Goal: Task Accomplishment & Management: Manage account settings

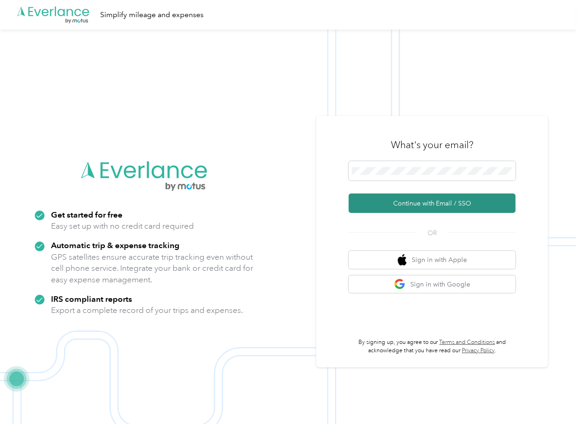
click at [376, 195] on button "Continue with Email / SSO" at bounding box center [431, 203] width 167 height 19
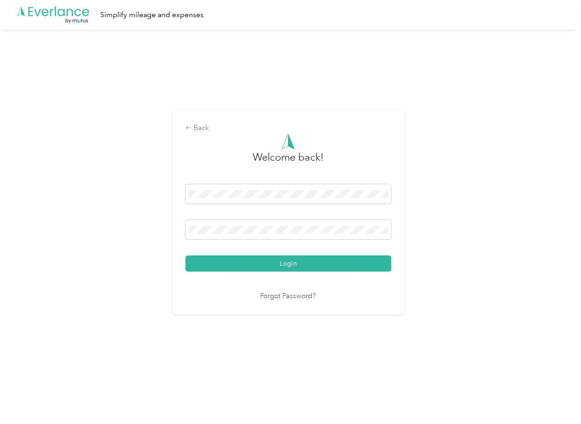
click at [222, 266] on button "Login" at bounding box center [288, 264] width 206 height 16
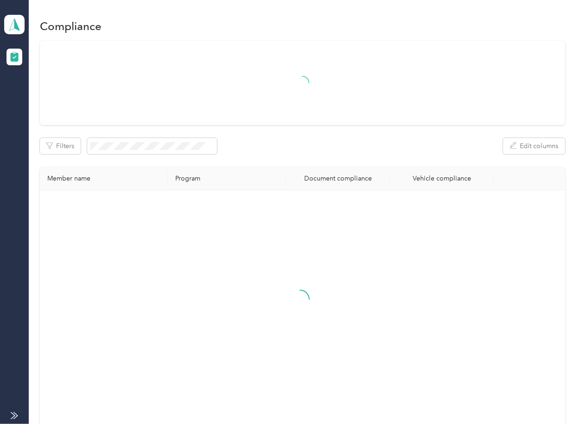
drag, startPoint x: 385, startPoint y: 146, endPoint x: 369, endPoint y: 146, distance: 15.8
click at [385, 146] on div "Filters Edit columns" at bounding box center [302, 146] width 525 height 16
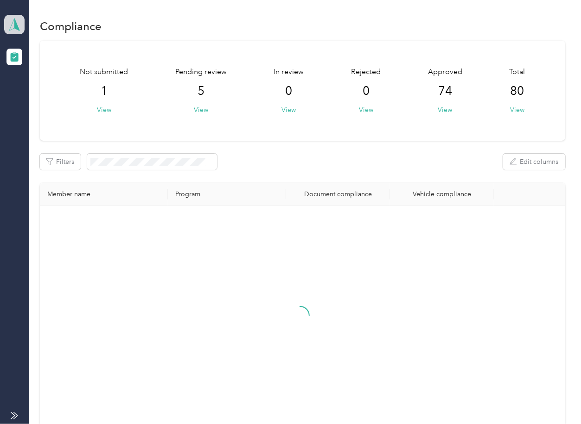
click at [20, 26] on icon at bounding box center [14, 24] width 14 height 13
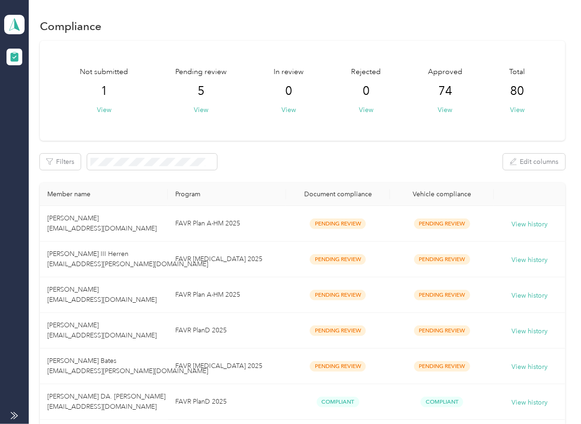
click at [286, 163] on div "Filters Edit columns" at bounding box center [302, 162] width 525 height 16
click at [347, 137] on div "Not submitted 1 View Pending review 5 View In review 0 View Rejected 0 View App…" at bounding box center [302, 91] width 525 height 100
click at [197, 109] on button "View" at bounding box center [201, 110] width 14 height 10
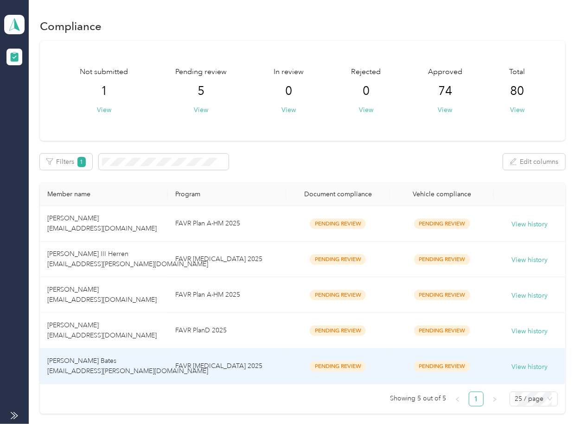
click at [104, 374] on span "[PERSON_NAME] Bates [EMAIL_ADDRESS][PERSON_NAME][DOMAIN_NAME]" at bounding box center [127, 366] width 161 height 18
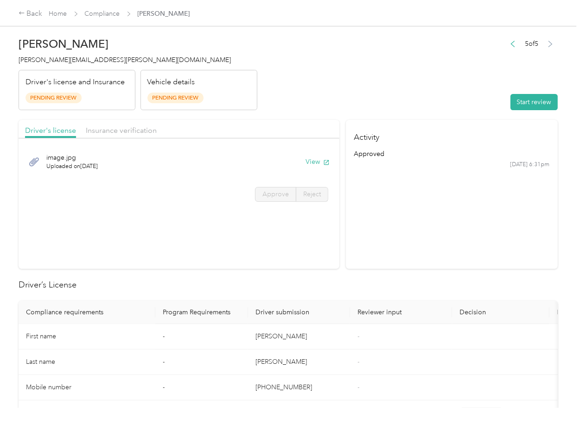
click at [372, 260] on section "Activity approved [DATE] 6:31pm" at bounding box center [452, 194] width 212 height 149
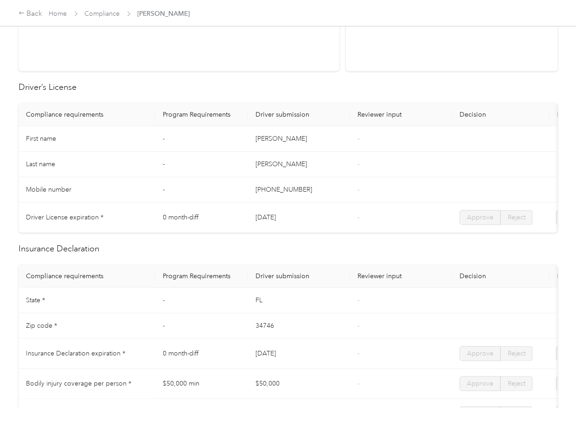
scroll to position [123, 0]
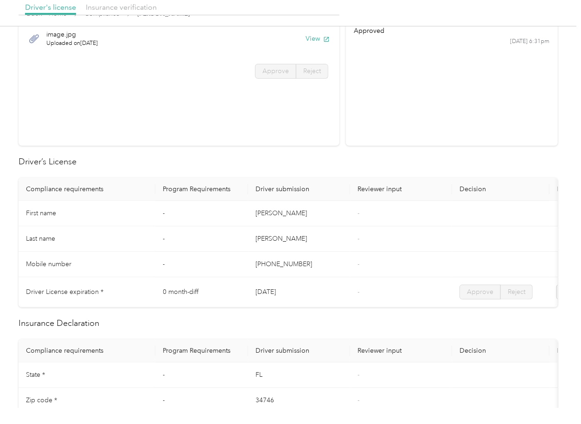
click at [209, 240] on td "-" at bounding box center [201, 239] width 93 height 25
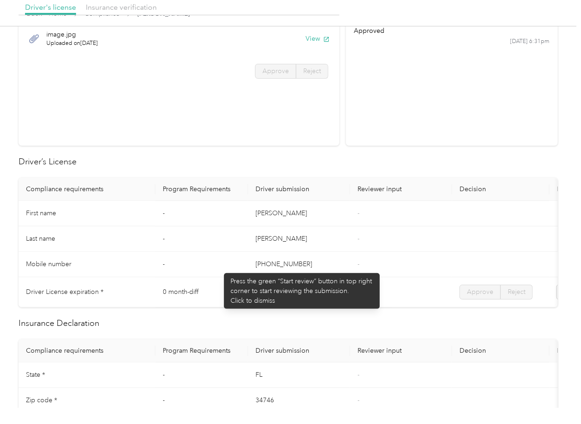
click at [219, 269] on td "-" at bounding box center [201, 264] width 93 height 25
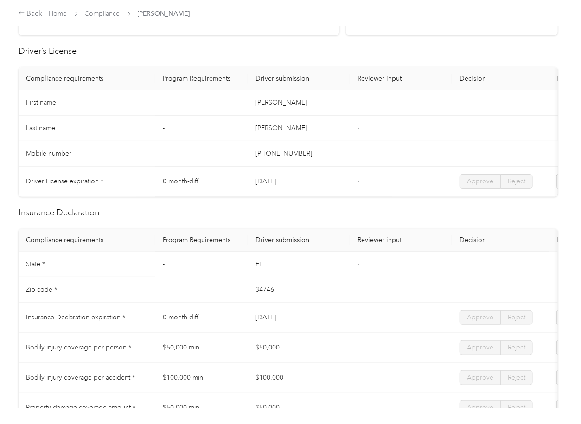
scroll to position [371, 0]
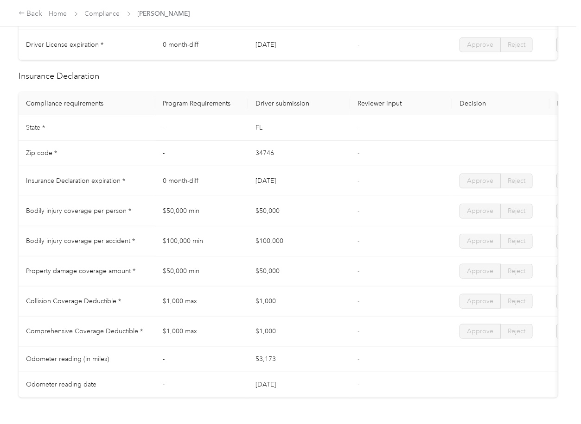
click at [307, 227] on td "$50,000" at bounding box center [299, 211] width 102 height 30
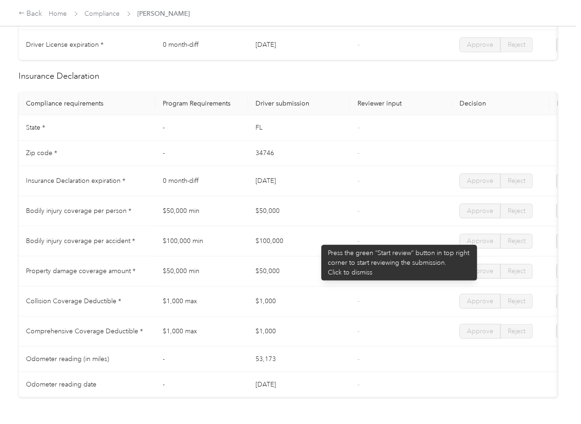
scroll to position [0, 0]
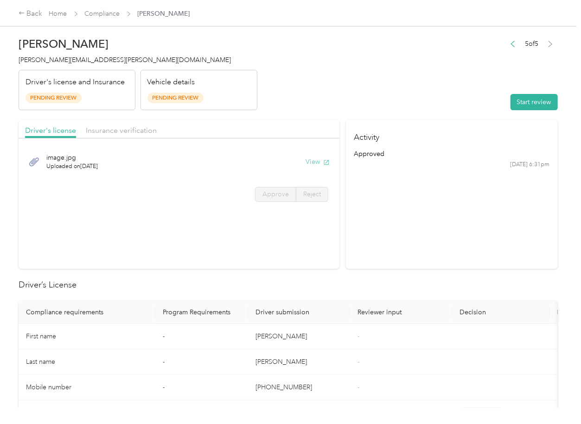
click at [312, 160] on button "View" at bounding box center [317, 162] width 24 height 10
click at [293, 108] on header "[PERSON_NAME] Bates [EMAIL_ADDRESS][PERSON_NAME][DOMAIN_NAME] Driver's license …" at bounding box center [288, 71] width 539 height 78
click at [127, 129] on span "Insurance verification" at bounding box center [121, 130] width 71 height 9
click at [129, 129] on span "Insurance verification" at bounding box center [121, 130] width 71 height 9
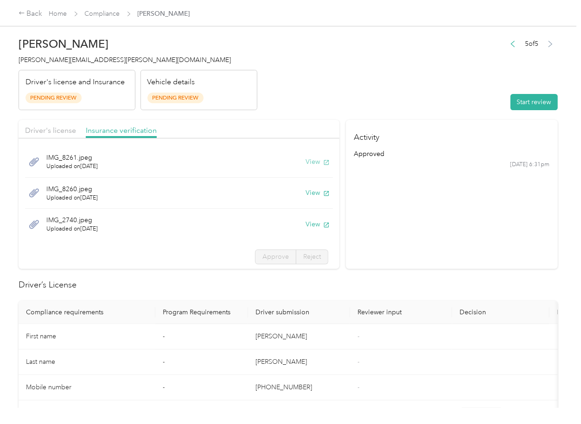
click at [305, 164] on button "View" at bounding box center [317, 162] width 24 height 10
click at [305, 193] on button "View" at bounding box center [317, 193] width 24 height 10
click at [305, 227] on button "View" at bounding box center [317, 225] width 24 height 10
click at [420, 91] on header "[PERSON_NAME] Bates [EMAIL_ADDRESS][PERSON_NAME][DOMAIN_NAME] Driver's license …" at bounding box center [288, 71] width 539 height 78
click at [515, 100] on button "Start review" at bounding box center [533, 102] width 47 height 16
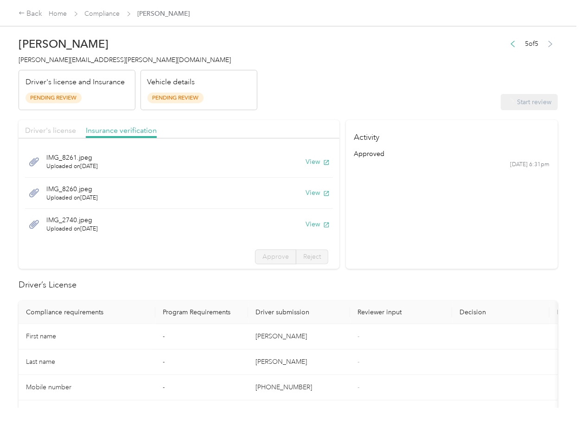
click at [61, 128] on span "Driver's license" at bounding box center [50, 130] width 51 height 9
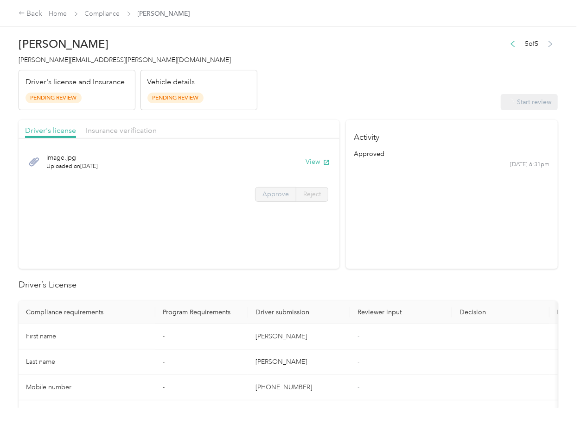
click at [270, 200] on label "Approve" at bounding box center [275, 194] width 41 height 15
click at [272, 199] on label "Approve" at bounding box center [275, 194] width 41 height 15
click at [273, 196] on span "Approve" at bounding box center [275, 194] width 26 height 8
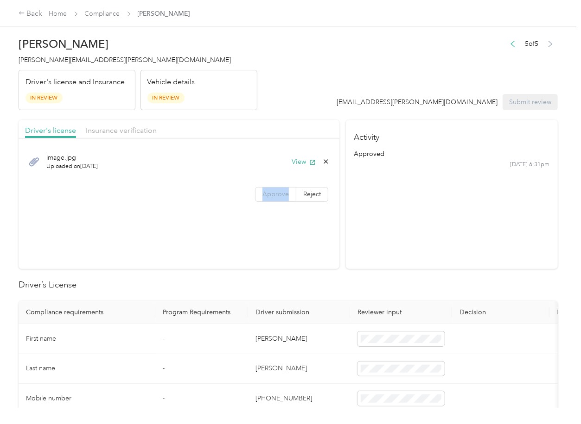
click at [273, 196] on span "Approve" at bounding box center [275, 194] width 26 height 8
click at [240, 206] on div "image.jpg Uploaded on [DATE] View Approve Reject" at bounding box center [179, 175] width 321 height 65
click at [279, 193] on span "Approve" at bounding box center [275, 194] width 26 height 8
click at [147, 131] on span "Insurance verification" at bounding box center [121, 130] width 71 height 9
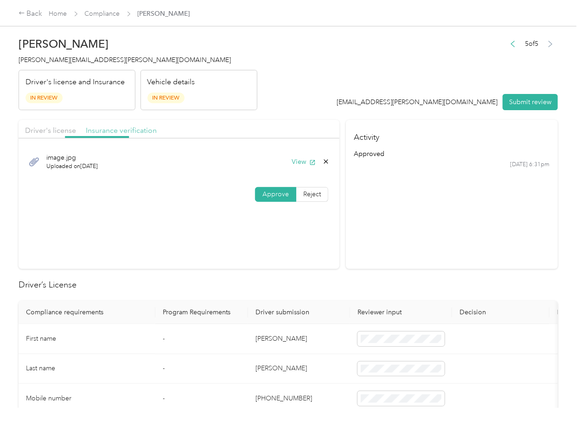
click at [139, 130] on span "Insurance verification" at bounding box center [121, 130] width 71 height 9
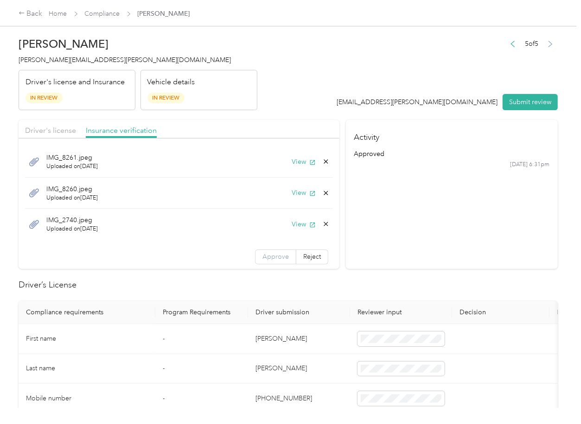
click at [264, 262] on label "Approve" at bounding box center [275, 257] width 41 height 15
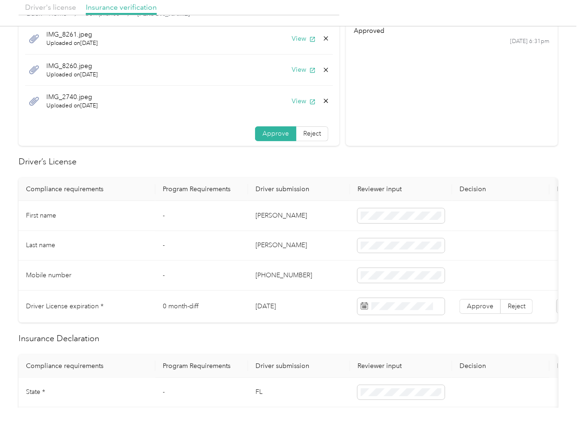
scroll to position [185, 0]
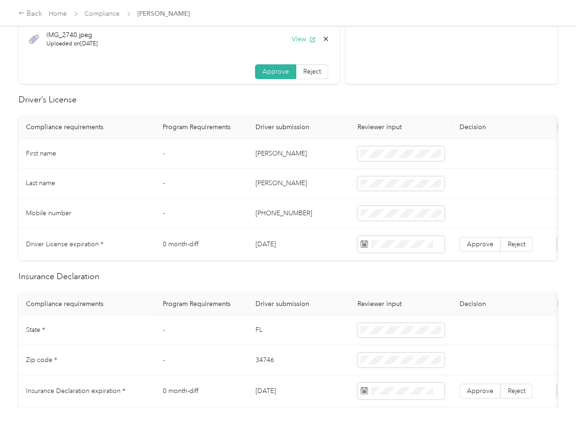
click at [266, 245] on td "[DATE]" at bounding box center [299, 245] width 102 height 32
copy td "[DATE]"
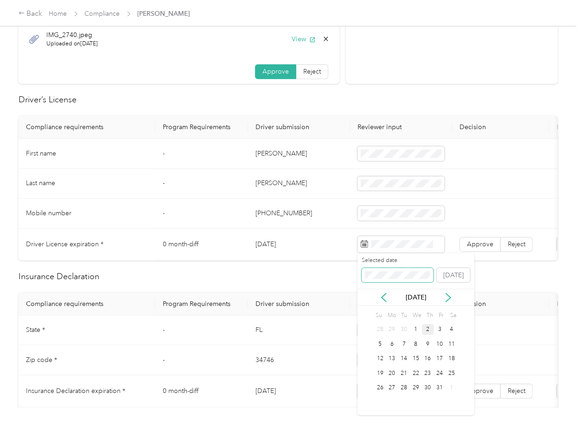
click at [402, 279] on span at bounding box center [397, 275] width 72 height 15
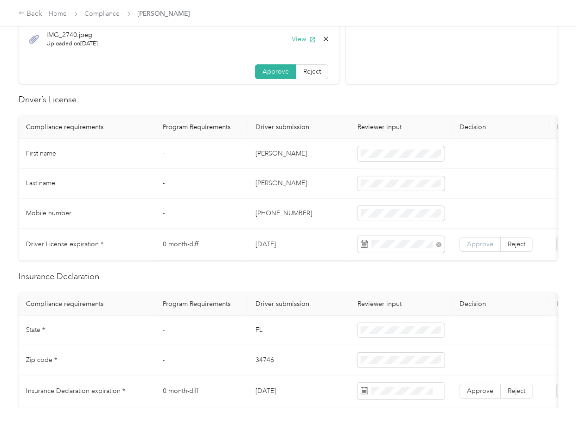
click at [468, 248] on label "Approve" at bounding box center [479, 244] width 41 height 15
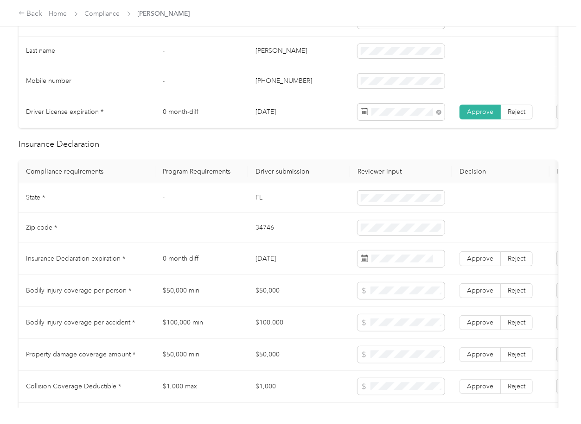
scroll to position [432, 0]
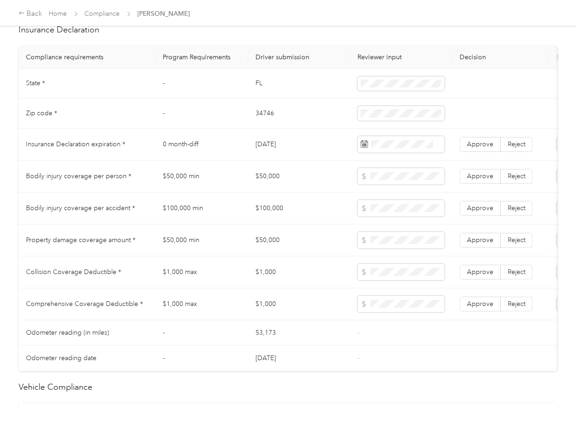
click at [258, 93] on td "FL" at bounding box center [299, 84] width 102 height 30
copy td "FL"
click at [371, 83] on td at bounding box center [401, 84] width 102 height 30
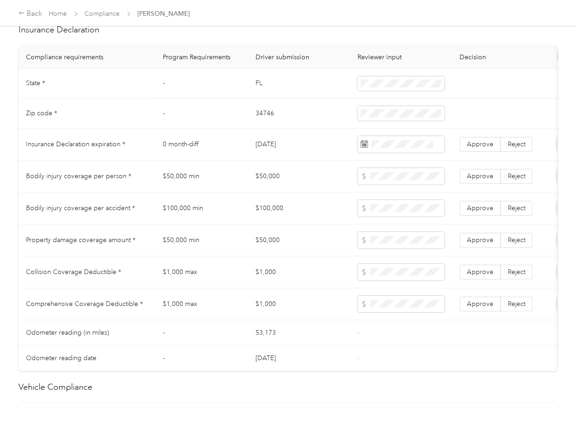
click at [265, 122] on td "34746" at bounding box center [299, 114] width 102 height 30
copy td "34746"
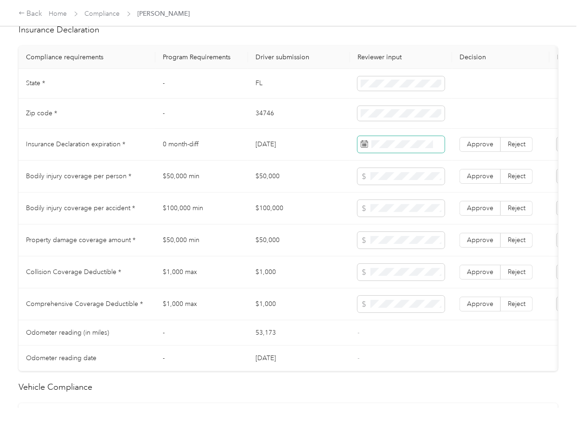
click at [357, 153] on span at bounding box center [400, 144] width 87 height 17
click at [148, 207] on td "Bodily injury coverage per accident *" at bounding box center [87, 209] width 137 height 32
click at [478, 147] on label "Approve" at bounding box center [479, 144] width 41 height 15
click at [370, 203] on td at bounding box center [401, 209] width 102 height 32
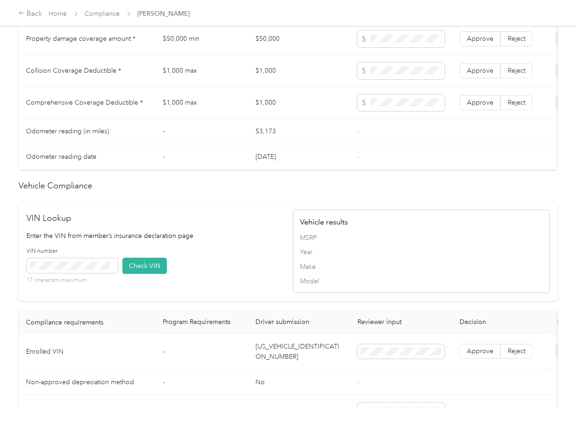
scroll to position [842, 0]
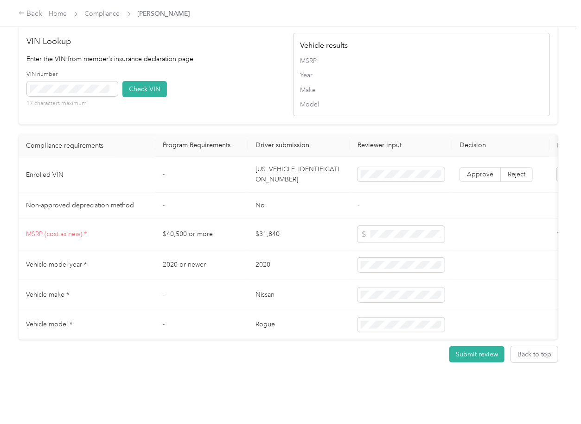
click at [299, 160] on td "[US_VEHICLE_IDENTIFICATION_NUMBER]" at bounding box center [299, 176] width 102 height 36
copy td "[US_VEHICLE_IDENTIFICATION_NUMBER]"
click at [219, 71] on div "VIN number 17 characters maximum Check VIN" at bounding box center [155, 92] width 257 height 44
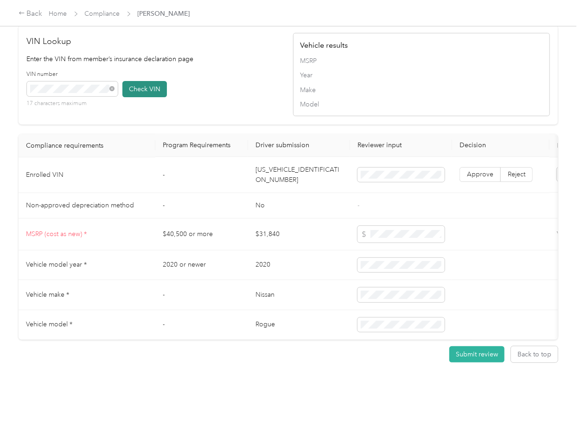
click at [145, 81] on button "Check VIN" at bounding box center [144, 89] width 44 height 16
click at [474, 171] on span "Approve" at bounding box center [480, 175] width 26 height 8
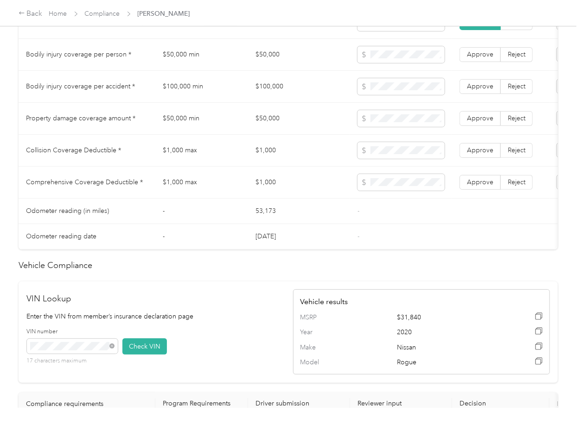
scroll to position [533, 0]
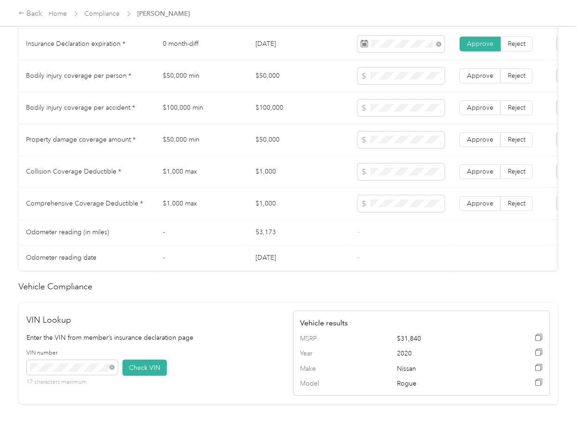
click at [268, 83] on td "$50,000" at bounding box center [299, 76] width 102 height 32
copy td "$50,000"
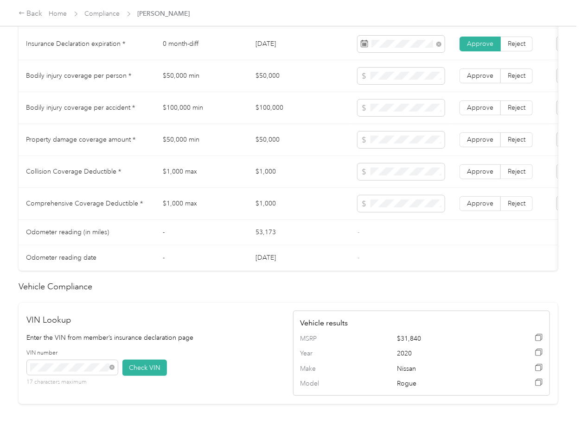
click at [276, 114] on td "$100,000" at bounding box center [299, 108] width 102 height 32
copy td "$100,000"
click at [263, 217] on td "$1,000" at bounding box center [299, 204] width 102 height 32
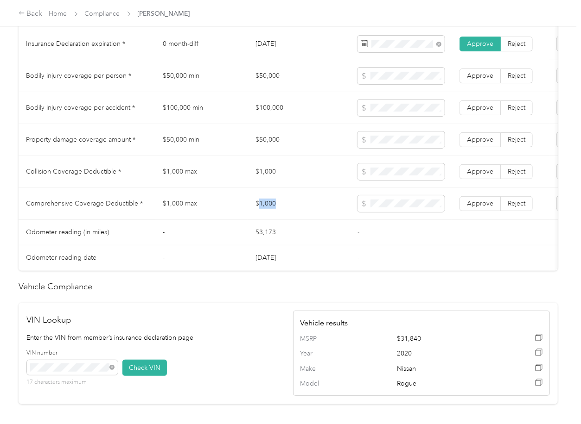
click at [263, 217] on td "$1,000" at bounding box center [299, 204] width 102 height 32
copy td "$1,000"
click at [394, 208] on span at bounding box center [400, 204] width 87 height 17
click at [477, 208] on span "Approve" at bounding box center [480, 204] width 26 height 8
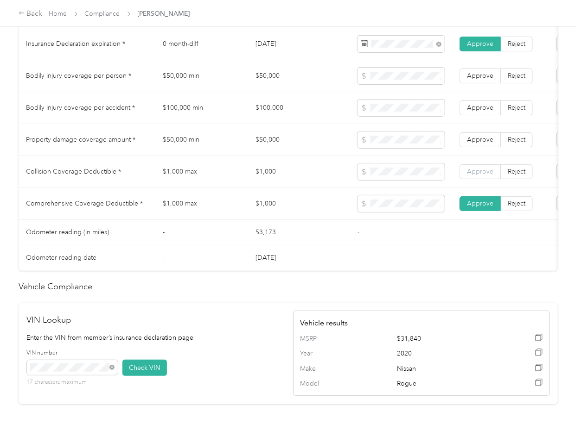
drag, startPoint x: 477, startPoint y: 185, endPoint x: 478, endPoint y: 179, distance: 6.1
click at [477, 179] on label "Approve" at bounding box center [479, 172] width 41 height 15
click at [484, 144] on label "Approve" at bounding box center [479, 140] width 41 height 15
click at [482, 112] on span "Approve" at bounding box center [480, 108] width 26 height 8
click at [486, 83] on label "Approve" at bounding box center [479, 76] width 41 height 15
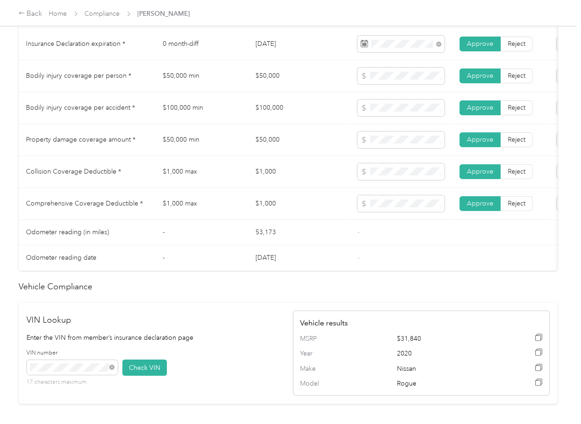
click at [219, 183] on td "$1,000 max" at bounding box center [201, 172] width 93 height 32
click at [351, 87] on td at bounding box center [401, 76] width 102 height 32
click at [348, 116] on tr "Bodily injury coverage per accident * $100,000 min $100,000 Approve Reject" at bounding box center [345, 108] width 653 height 32
click at [334, 147] on tr "Property damage coverage amount * $50,000 min $50,000 Approve Reject" at bounding box center [345, 140] width 653 height 32
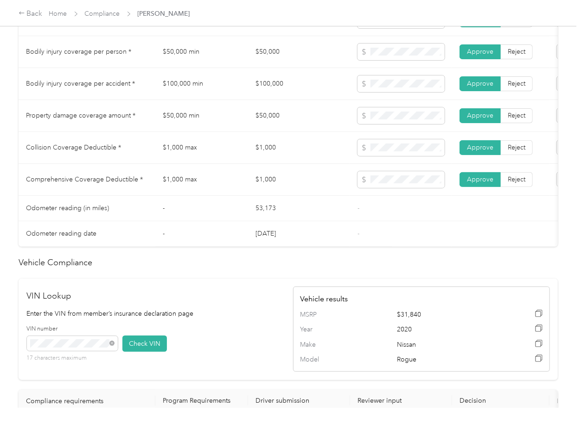
scroll to position [535, 0]
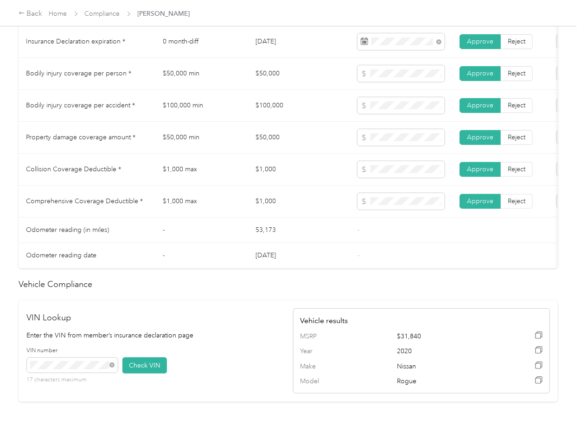
click at [220, 181] on td "$1,000 max" at bounding box center [201, 170] width 93 height 32
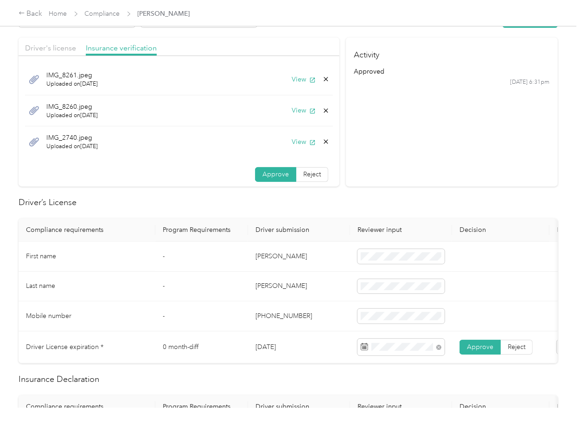
scroll to position [0, 0]
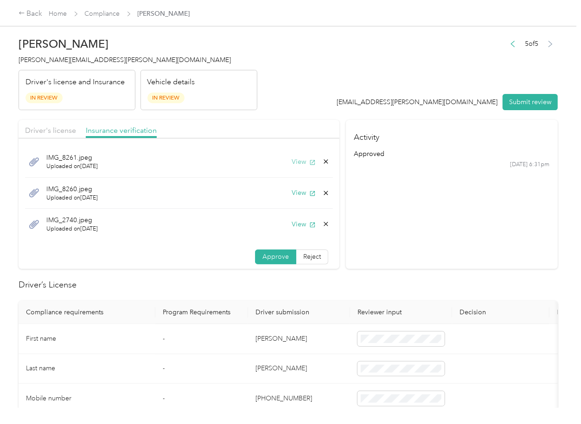
click at [291, 160] on button "View" at bounding box center [303, 162] width 24 height 10
click at [423, 250] on section "Activity approved [DATE] 6:31pm" at bounding box center [452, 194] width 212 height 149
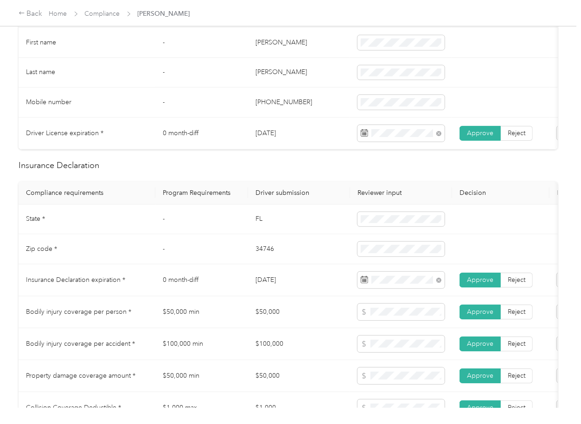
scroll to position [309, 0]
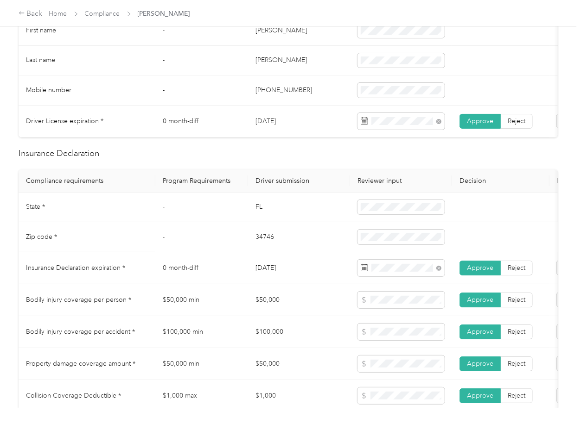
click at [249, 236] on td "34746" at bounding box center [299, 237] width 102 height 30
click at [239, 260] on td "0 month-diff" at bounding box center [201, 269] width 93 height 32
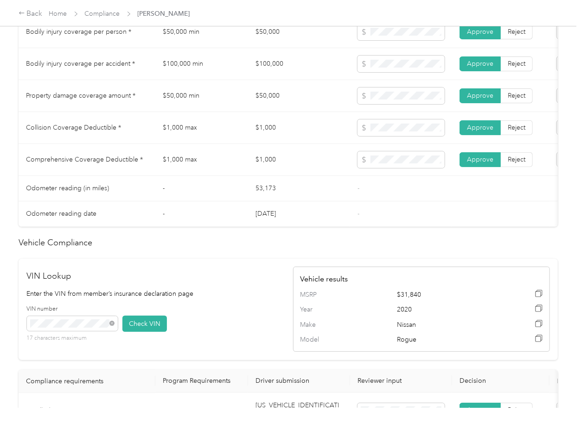
scroll to position [556, 0]
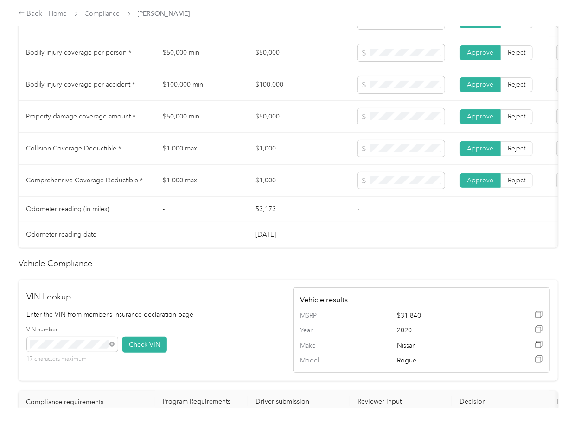
click at [190, 101] on td "$100,000 min" at bounding box center [201, 85] width 93 height 32
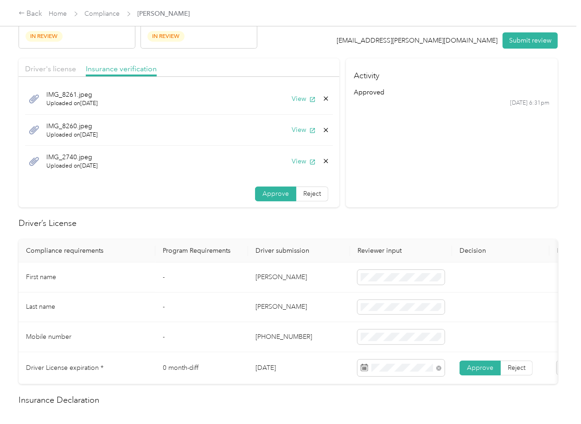
scroll to position [0, 0]
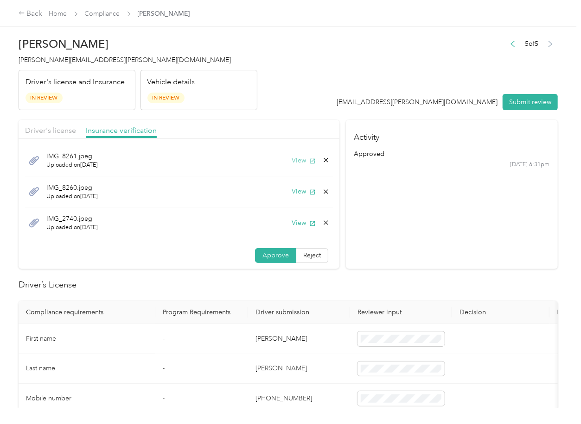
click at [291, 160] on button "View" at bounding box center [303, 161] width 24 height 10
click at [322, 159] on icon at bounding box center [325, 160] width 7 height 7
click at [289, 165] on button "Yes" at bounding box center [290, 167] width 18 height 15
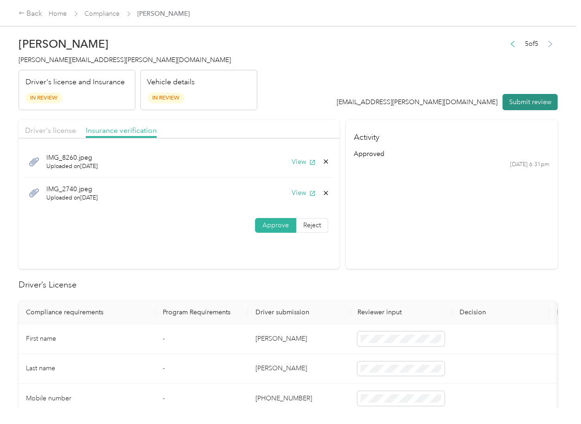
click at [512, 99] on button "Submit review" at bounding box center [529, 102] width 55 height 16
click at [57, 53] on div "[PERSON_NAME] Bates [EMAIL_ADDRESS][PERSON_NAME][DOMAIN_NAME] Driver's license …" at bounding box center [138, 71] width 239 height 78
click at [50, 58] on span "[PERSON_NAME][EMAIL_ADDRESS][PERSON_NAME][DOMAIN_NAME]" at bounding box center [125, 60] width 212 height 8
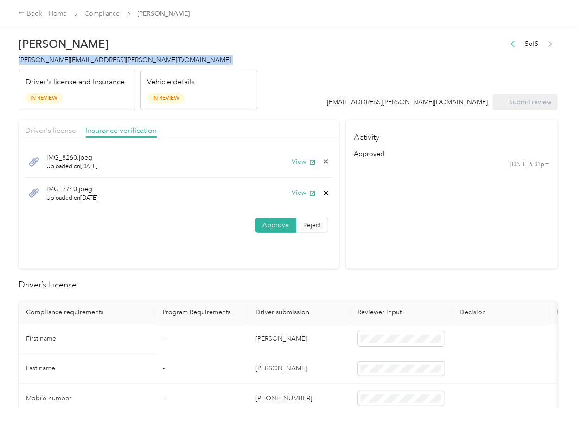
click at [50, 58] on span "[PERSON_NAME][EMAIL_ADDRESS][PERSON_NAME][DOMAIN_NAME]" at bounding box center [125, 60] width 212 height 8
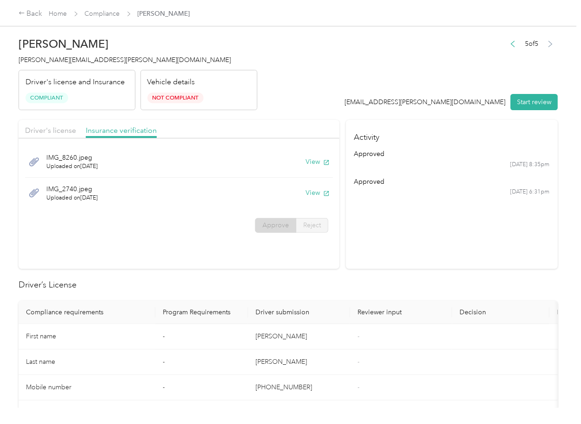
click at [405, 269] on section "Activity approved [DATE] 8:35pm approved [DATE] 6:31pm" at bounding box center [452, 194] width 212 height 149
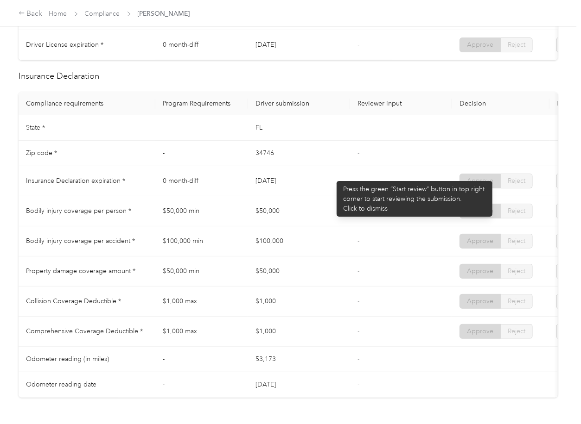
click at [332, 177] on td "[DATE]" at bounding box center [299, 181] width 102 height 30
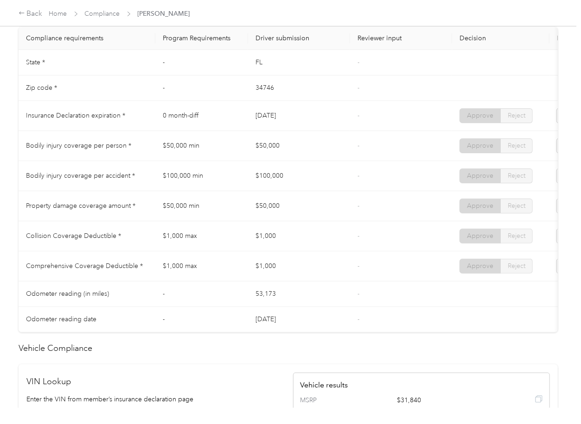
scroll to position [494, 0]
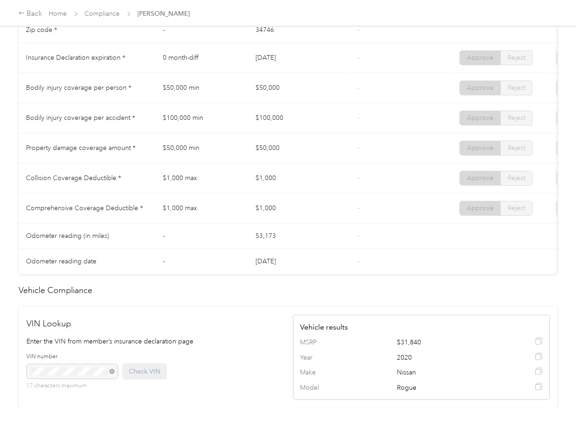
click at [343, 133] on td "$100,000" at bounding box center [299, 118] width 102 height 30
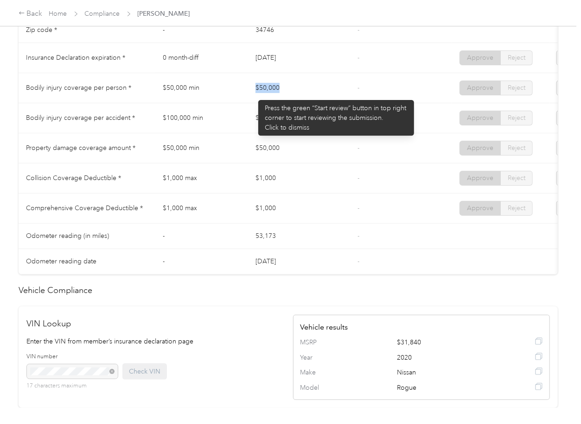
drag, startPoint x: 300, startPoint y: 92, endPoint x: 301, endPoint y: 98, distance: 6.6
click at [308, 92] on tr "Bodily injury coverage per person * $50,000 min $50,000 - Approve Reject" at bounding box center [345, 88] width 653 height 30
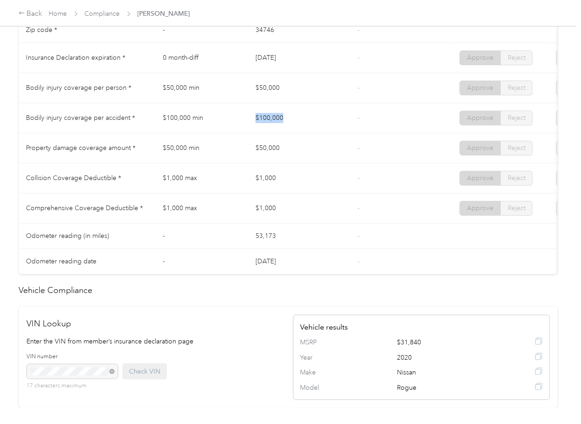
drag, startPoint x: 290, startPoint y: 114, endPoint x: 259, endPoint y: 141, distance: 41.7
click at [295, 113] on tr "Bodily injury coverage per accident * $100,000 min $100,000 - Approve Reject" at bounding box center [345, 118] width 653 height 30
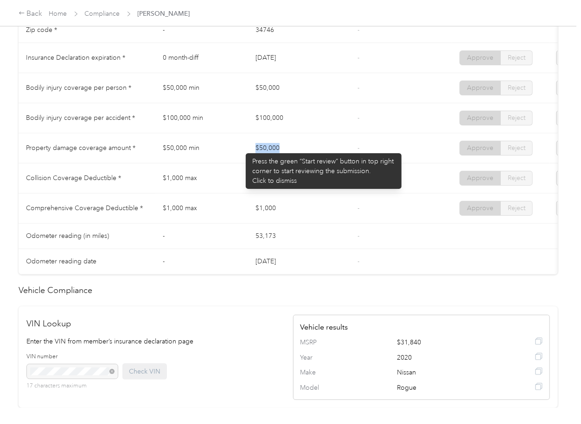
drag, startPoint x: 241, startPoint y: 149, endPoint x: 306, endPoint y: 149, distance: 65.3
click at [306, 149] on tr "Property damage coverage amount * $50,000 min $50,000 - Approve Reject" at bounding box center [345, 148] width 653 height 30
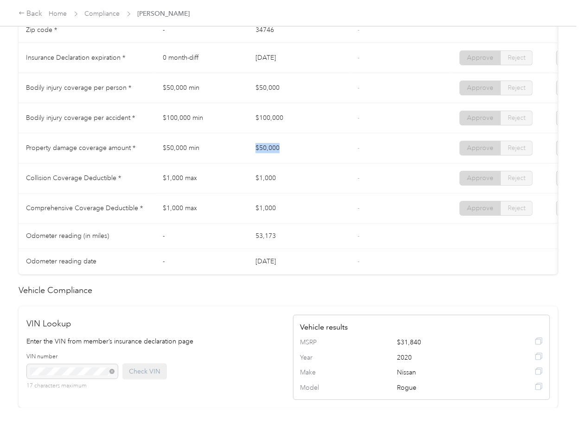
click at [342, 158] on td "$50,000" at bounding box center [299, 148] width 102 height 30
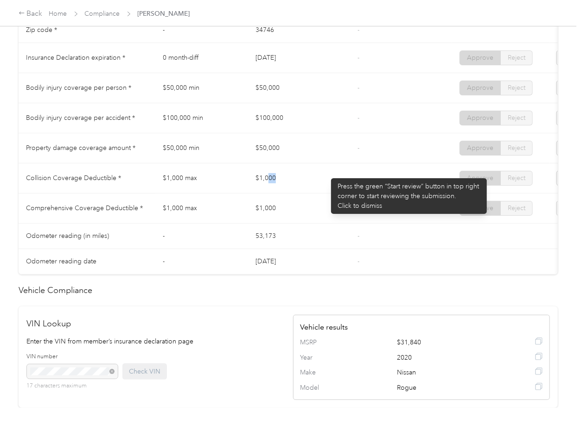
drag, startPoint x: 270, startPoint y: 191, endPoint x: 342, endPoint y: 199, distance: 72.3
click at [342, 194] on td "$1,000" at bounding box center [299, 179] width 102 height 30
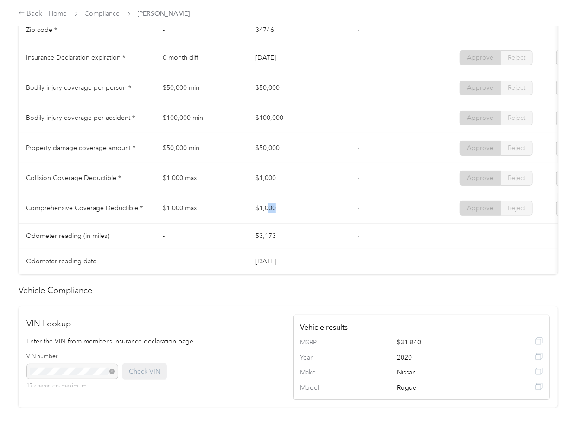
drag, startPoint x: 295, startPoint y: 218, endPoint x: 362, endPoint y: 228, distance: 68.3
click at [340, 224] on td "$1,000" at bounding box center [299, 209] width 102 height 30
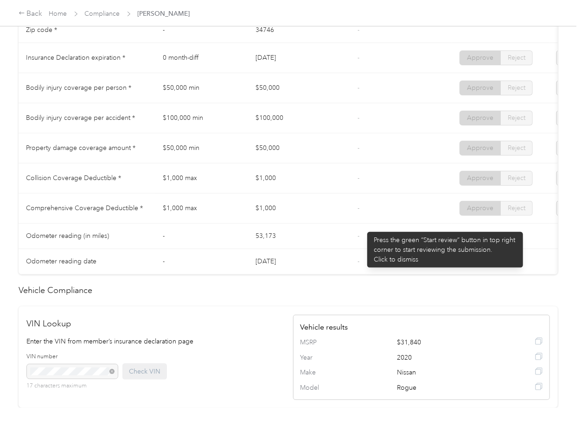
click at [365, 224] on td "-" at bounding box center [401, 209] width 102 height 30
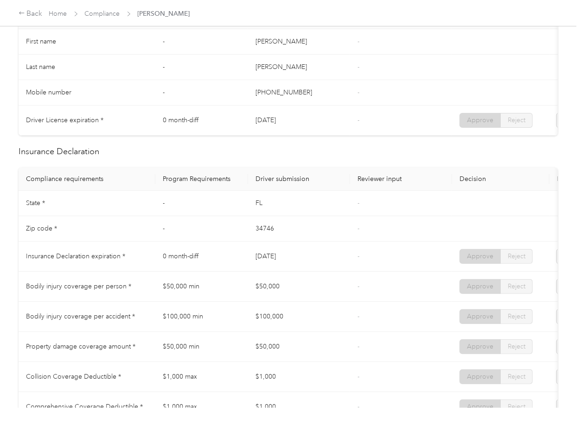
scroll to position [0, 0]
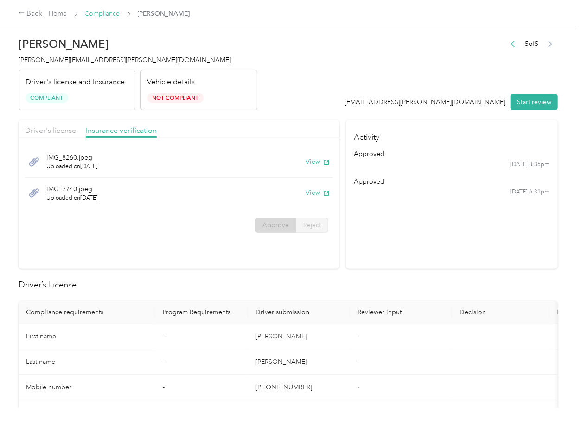
click at [103, 13] on link "Compliance" at bounding box center [102, 14] width 35 height 8
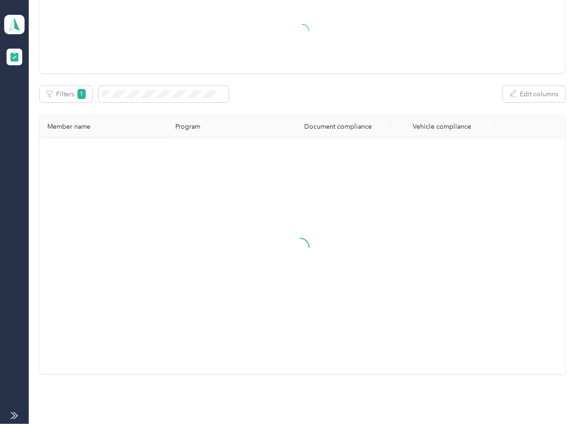
scroll to position [33, 0]
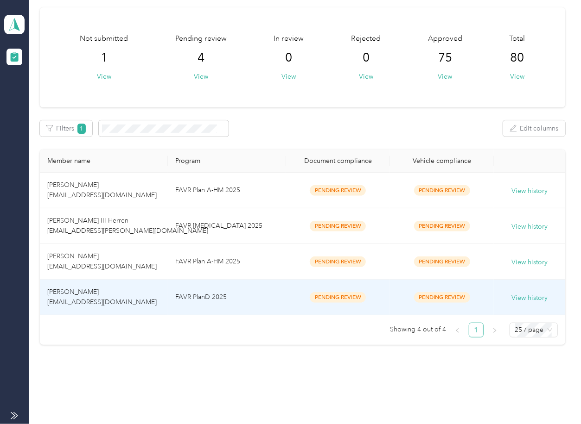
click at [123, 283] on td "[PERSON_NAME] [EMAIL_ADDRESS][DOMAIN_NAME]" at bounding box center [103, 298] width 127 height 36
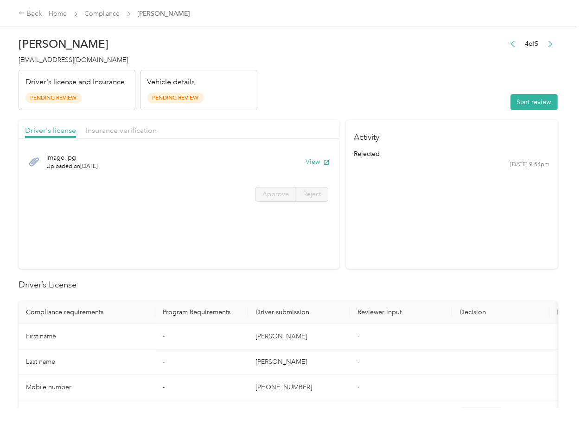
drag, startPoint x: 166, startPoint y: 259, endPoint x: 306, endPoint y: 158, distance: 172.6
click at [169, 258] on section "Driver's license Insurance verification image.jpg Uploaded on [DATE] View Appro…" at bounding box center [179, 194] width 321 height 149
click at [312, 160] on button "View" at bounding box center [317, 162] width 24 height 10
click at [121, 126] on span "Insurance verification" at bounding box center [121, 130] width 71 height 9
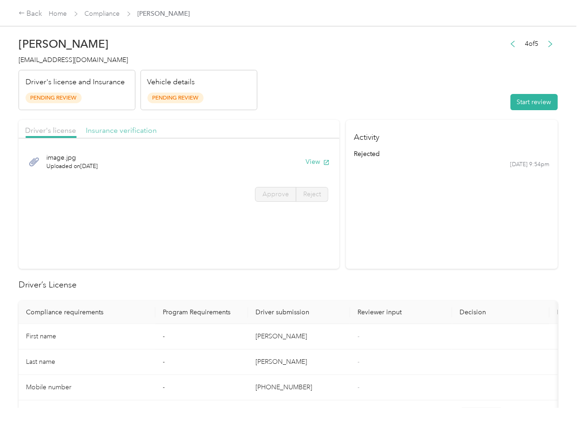
click at [121, 126] on span "Insurance verification" at bounding box center [121, 130] width 71 height 9
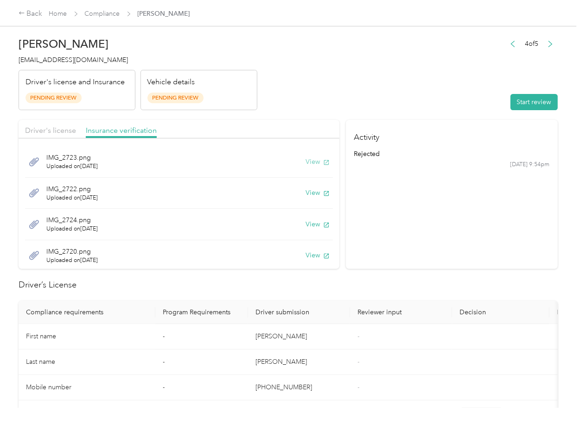
click at [305, 158] on button "View" at bounding box center [317, 162] width 24 height 10
click at [305, 192] on button "View" at bounding box center [317, 193] width 24 height 10
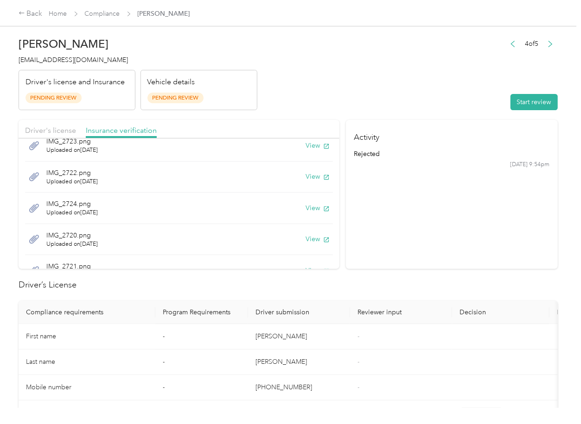
scroll to position [29, 0]
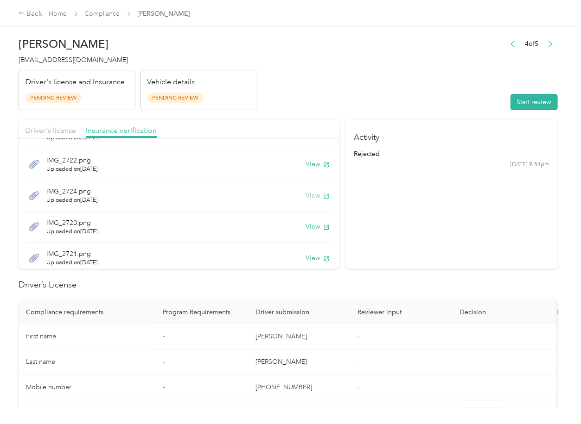
click at [305, 193] on button "View" at bounding box center [317, 196] width 24 height 10
click at [305, 226] on button "View" at bounding box center [317, 227] width 24 height 10
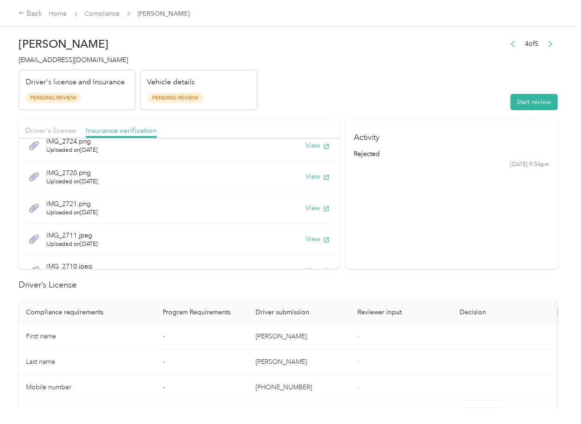
scroll to position [83, 0]
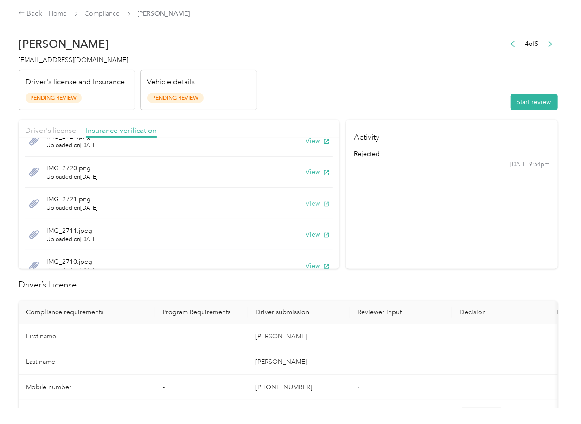
click at [307, 204] on button "View" at bounding box center [317, 204] width 24 height 10
click at [307, 237] on button "View" at bounding box center [317, 235] width 24 height 10
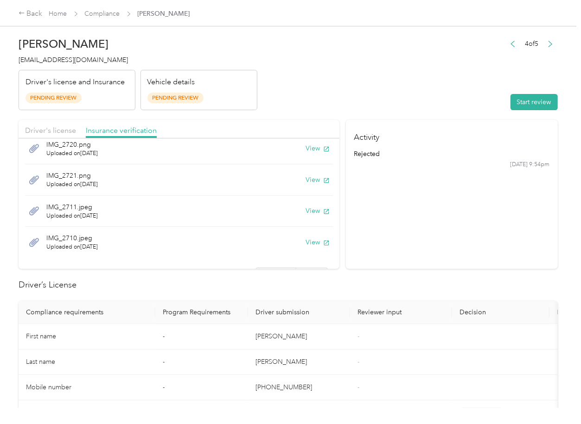
scroll to position [127, 0]
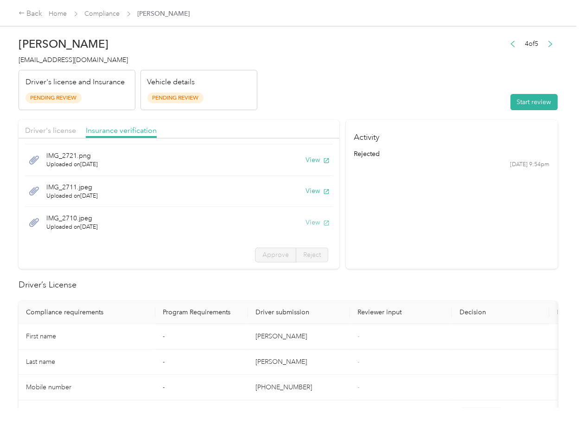
click at [305, 223] on button "View" at bounding box center [317, 223] width 24 height 10
click at [521, 101] on button "Start review" at bounding box center [533, 102] width 47 height 16
click at [52, 137] on div "Driver's license Insurance verification" at bounding box center [179, 129] width 321 height 19
click at [58, 133] on span "Driver's license" at bounding box center [50, 130] width 51 height 9
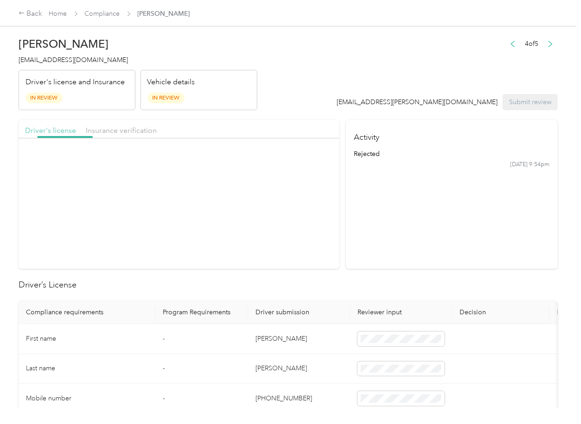
click at [60, 133] on span "Driver's license" at bounding box center [50, 130] width 51 height 9
click at [266, 199] on label "Approve" at bounding box center [275, 194] width 41 height 15
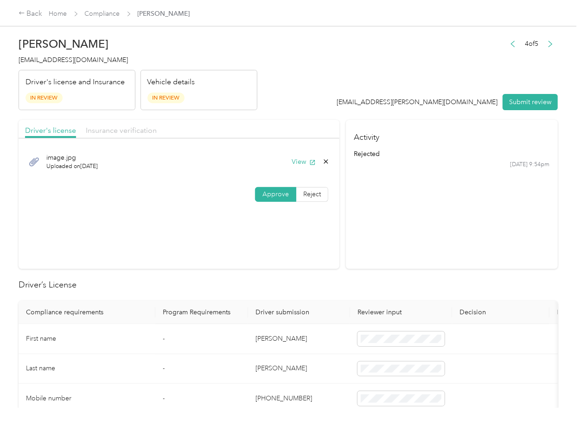
click at [119, 133] on span "Insurance verification" at bounding box center [121, 130] width 71 height 9
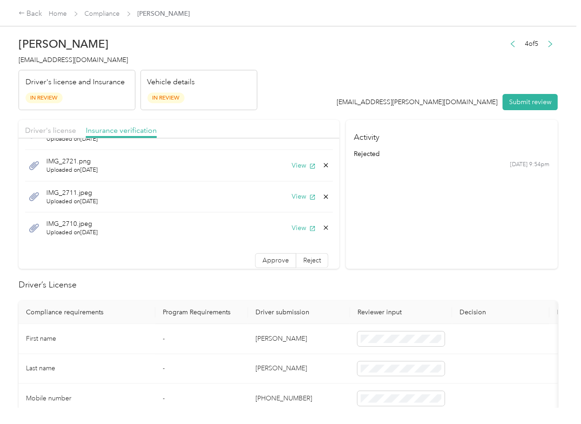
scroll to position [127, 0]
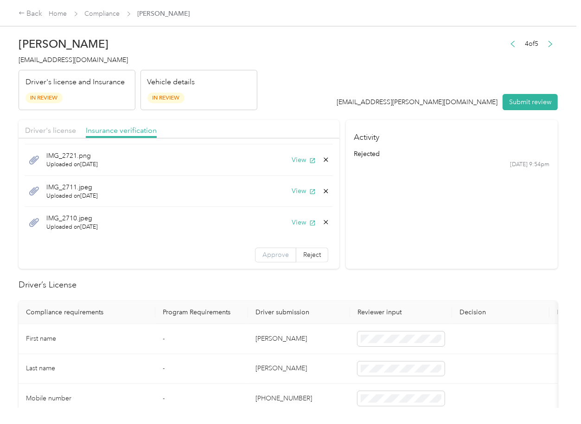
click at [266, 261] on label "Approve" at bounding box center [275, 255] width 41 height 15
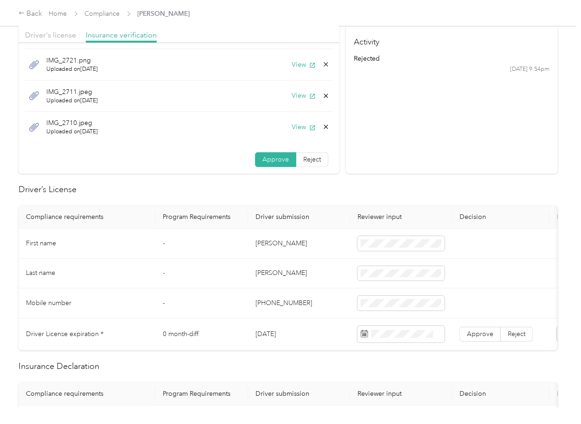
scroll to position [185, 0]
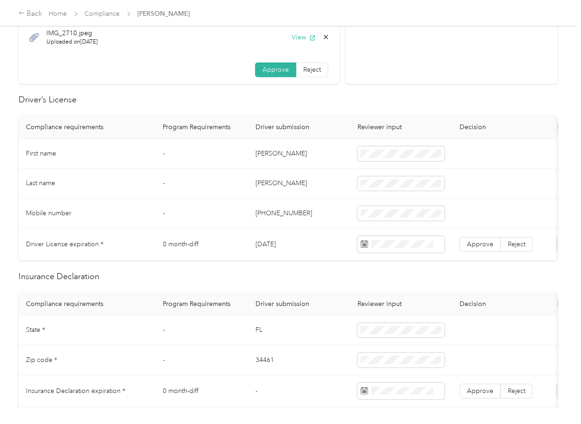
click at [288, 249] on td "[DATE]" at bounding box center [299, 245] width 102 height 32
click at [287, 249] on td "[DATE]" at bounding box center [299, 245] width 102 height 32
copy td "[DATE]"
click at [468, 245] on span "Approve" at bounding box center [480, 245] width 26 height 8
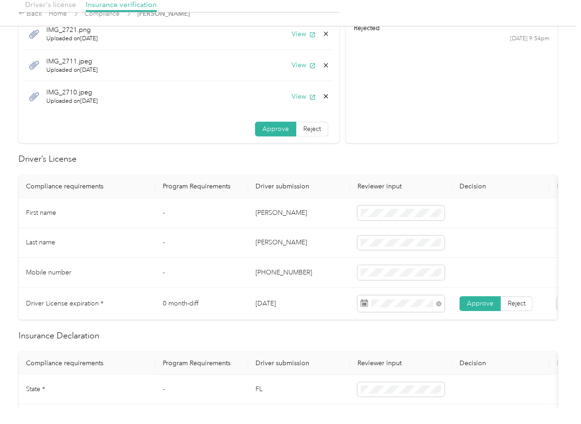
scroll to position [247, 0]
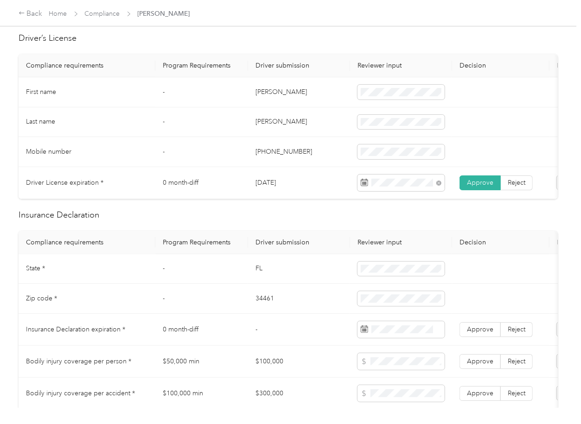
click at [257, 272] on td "FL" at bounding box center [299, 269] width 102 height 30
copy td "FL"
click at [260, 304] on td "34461" at bounding box center [299, 299] width 102 height 30
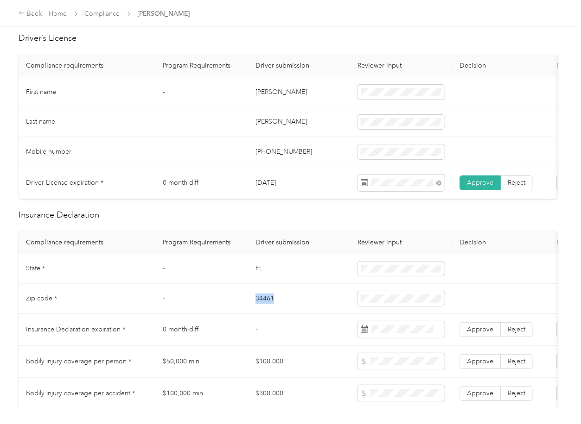
click at [260, 304] on td "34461" at bounding box center [299, 299] width 102 height 30
copy td "34461"
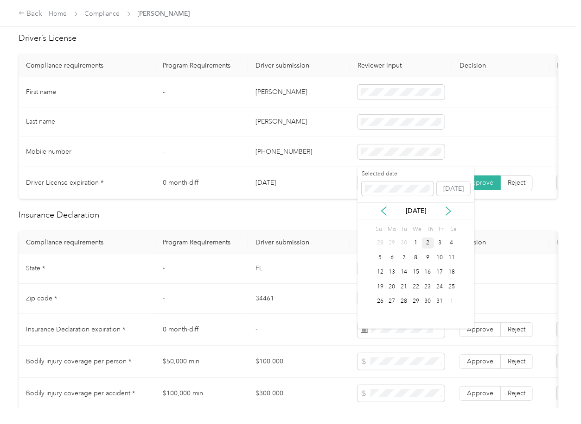
click at [453, 208] on div "[DATE]" at bounding box center [415, 211] width 117 height 10
click at [450, 209] on icon at bounding box center [447, 211] width 9 height 9
click at [388, 316] on div "1" at bounding box center [392, 316] width 12 height 12
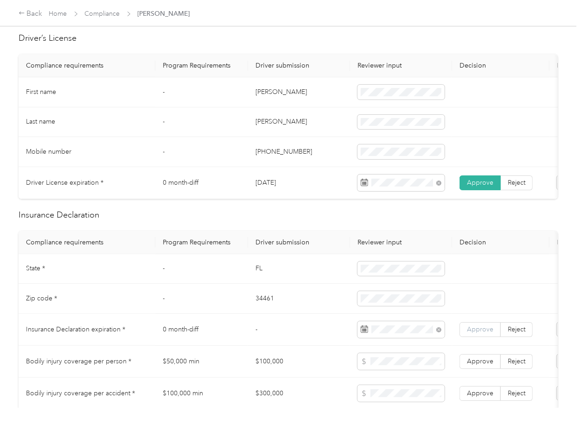
click at [476, 334] on span "Approve" at bounding box center [480, 330] width 26 height 8
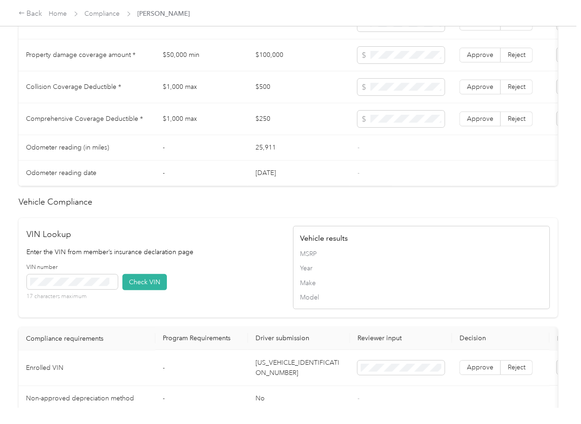
scroll to position [842, 0]
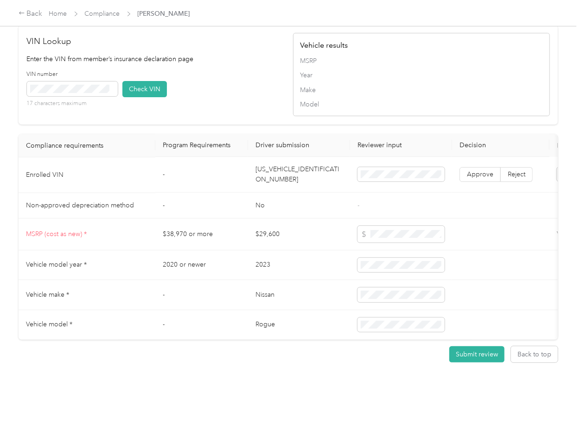
click at [297, 163] on td "[US_VEHICLE_IDENTIFICATION_NUMBER]" at bounding box center [299, 176] width 102 height 36
drag, startPoint x: 222, startPoint y: 116, endPoint x: 123, endPoint y: 106, distance: 99.7
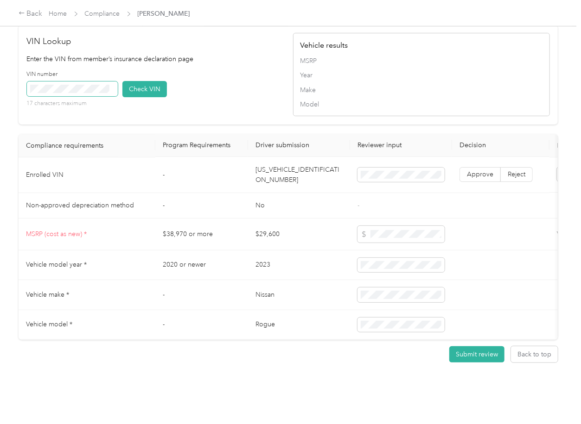
click at [80, 82] on span at bounding box center [72, 89] width 91 height 15
click at [131, 81] on button "Check VIN" at bounding box center [144, 89] width 44 height 16
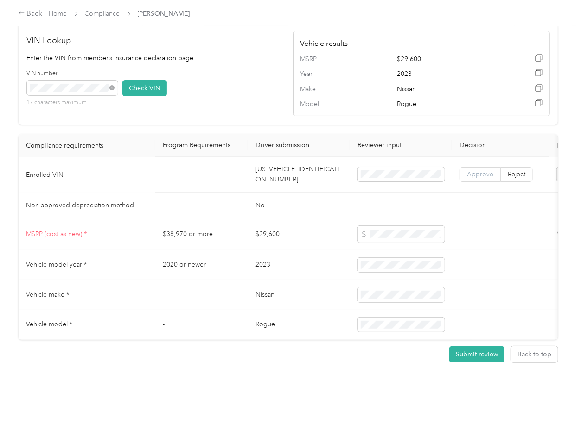
click at [475, 171] on span "Approve" at bounding box center [480, 175] width 26 height 8
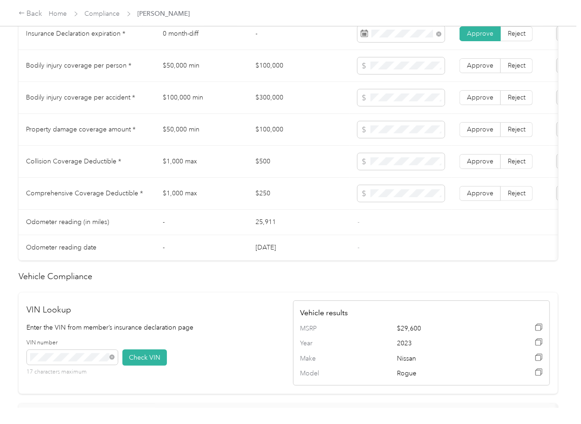
scroll to position [471, 0]
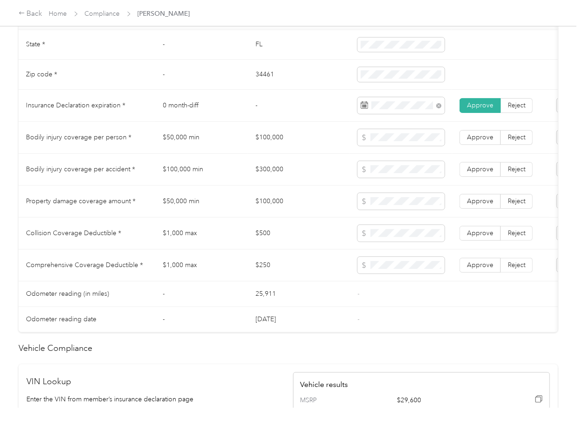
click at [263, 143] on td "$100,000" at bounding box center [299, 138] width 102 height 32
click at [280, 180] on td "$300,000" at bounding box center [299, 170] width 102 height 32
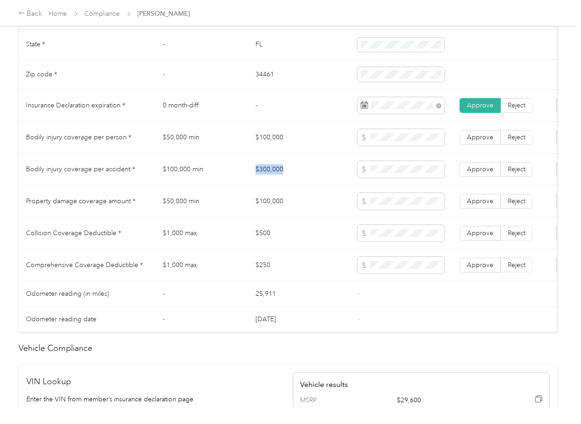
click at [280, 180] on td "$300,000" at bounding box center [299, 170] width 102 height 32
click at [401, 178] on span at bounding box center [400, 169] width 87 height 17
click at [477, 177] on label "Approve" at bounding box center [479, 169] width 41 height 15
click at [482, 154] on td "Approve Reject" at bounding box center [500, 138] width 97 height 32
click at [479, 141] on span "Approve" at bounding box center [480, 137] width 26 height 8
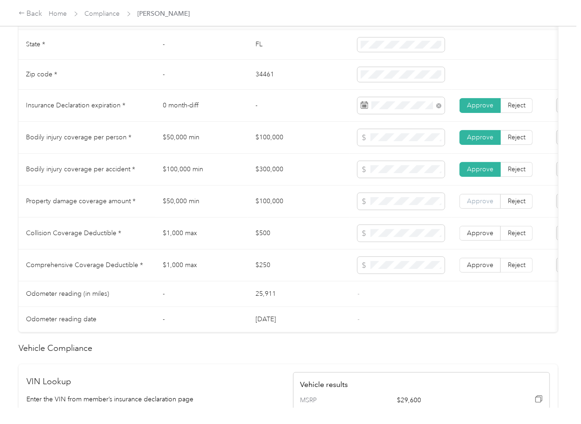
click at [477, 205] on span "Approve" at bounding box center [480, 201] width 26 height 8
click at [262, 243] on td "$500" at bounding box center [299, 234] width 102 height 32
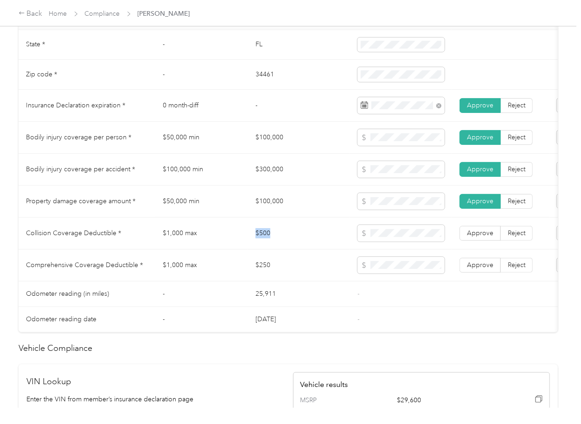
click at [262, 243] on td "$500" at bounding box center [299, 234] width 102 height 32
click at [253, 279] on td "$250" at bounding box center [299, 266] width 102 height 32
click at [473, 266] on td "Approve Reject" at bounding box center [500, 266] width 97 height 32
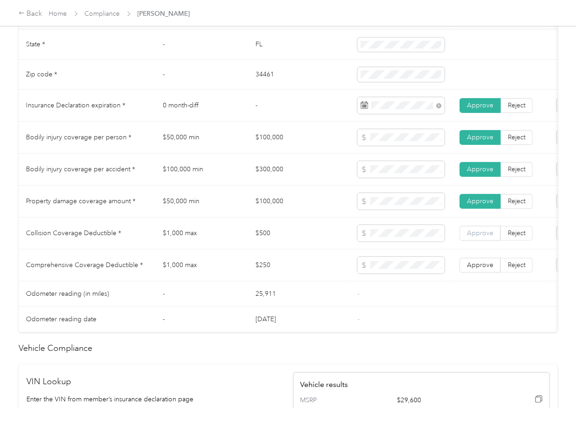
click at [482, 237] on span "Approve" at bounding box center [480, 233] width 26 height 8
click at [472, 269] on span "Approve" at bounding box center [480, 265] width 26 height 8
click at [285, 260] on td "$250" at bounding box center [299, 266] width 102 height 32
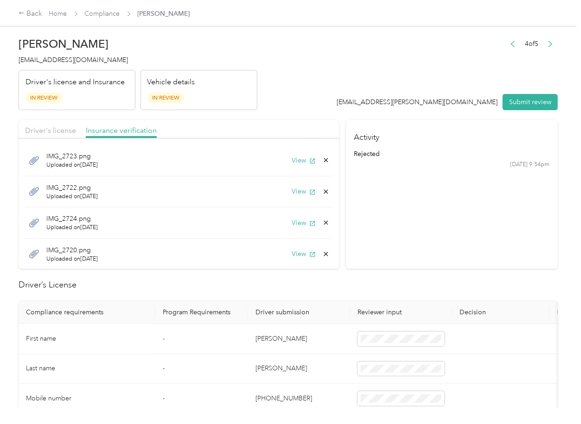
scroll to position [0, 0]
click at [291, 163] on button "View" at bounding box center [303, 162] width 24 height 10
click at [291, 196] on button "View" at bounding box center [303, 193] width 24 height 10
click at [322, 159] on icon at bounding box center [325, 161] width 7 height 7
click at [291, 164] on button "Yes" at bounding box center [290, 169] width 18 height 15
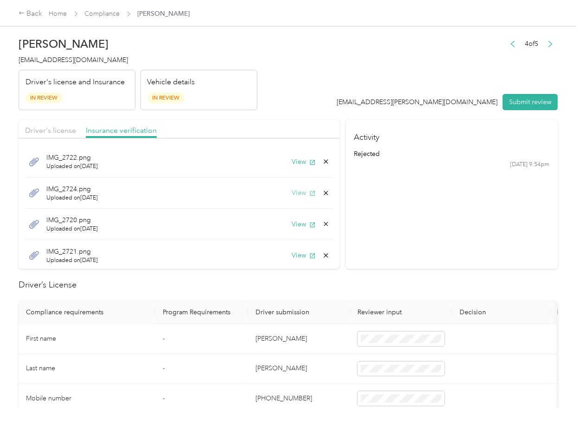
click at [291, 193] on button "View" at bounding box center [303, 193] width 24 height 10
click at [322, 195] on icon at bounding box center [325, 193] width 7 height 7
click at [291, 199] on button "Yes" at bounding box center [290, 200] width 18 height 15
click at [295, 195] on button "View" at bounding box center [303, 193] width 24 height 10
click at [291, 223] on button "View" at bounding box center [303, 225] width 24 height 10
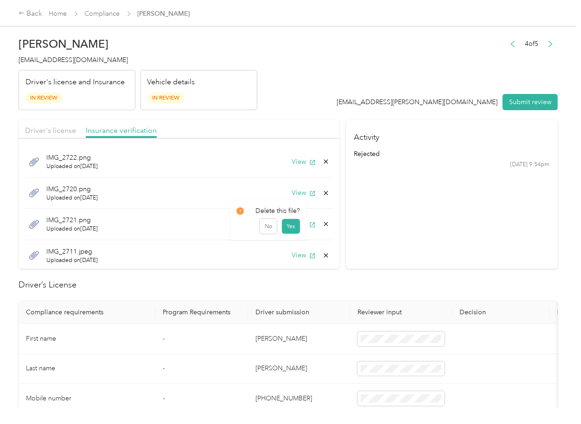
click at [322, 222] on icon at bounding box center [325, 224] width 7 height 7
click at [290, 228] on button "Yes" at bounding box center [290, 231] width 18 height 14
click at [293, 190] on button "View" at bounding box center [303, 193] width 24 height 10
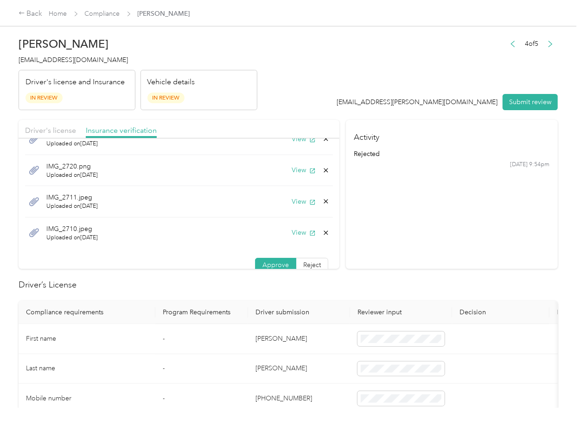
scroll to position [26, 0]
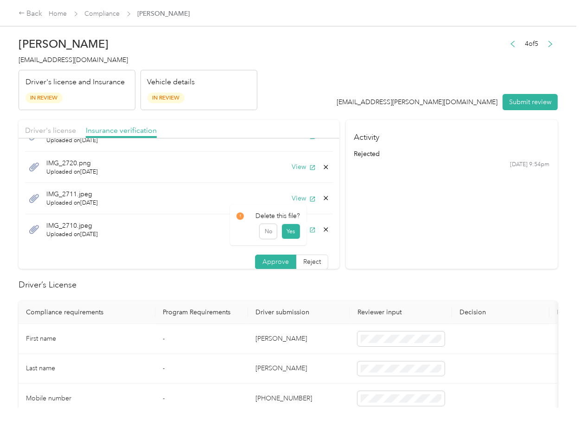
click at [324, 231] on icon at bounding box center [326, 230] width 4 height 4
click at [271, 234] on button "No" at bounding box center [268, 236] width 17 height 15
click at [310, 233] on icon "button" at bounding box center [312, 230] width 5 height 5
click at [314, 225] on div "View" at bounding box center [310, 230] width 38 height 10
click at [322, 227] on icon at bounding box center [325, 229] width 7 height 7
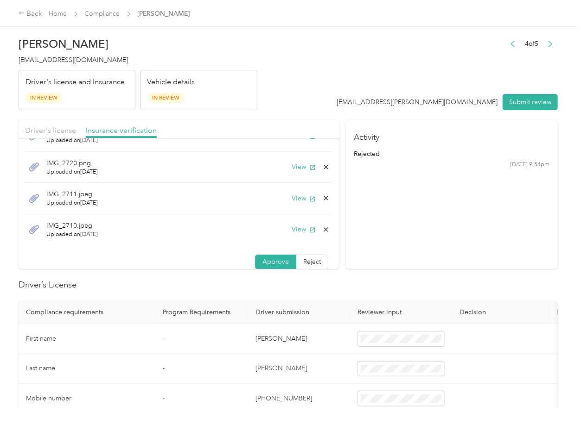
click at [281, 235] on button "Yes" at bounding box center [290, 236] width 18 height 15
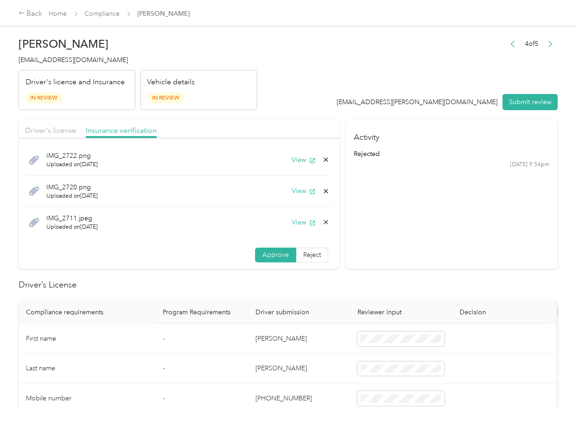
scroll to position [1, 0]
click at [291, 229] on div "IMG_2711.jpeg Uploaded on [DATE] View" at bounding box center [179, 223] width 308 height 31
click at [291, 228] on button "View" at bounding box center [303, 223] width 24 height 10
click at [322, 221] on icon at bounding box center [325, 222] width 7 height 7
click at [293, 232] on button "Yes" at bounding box center [290, 229] width 18 height 15
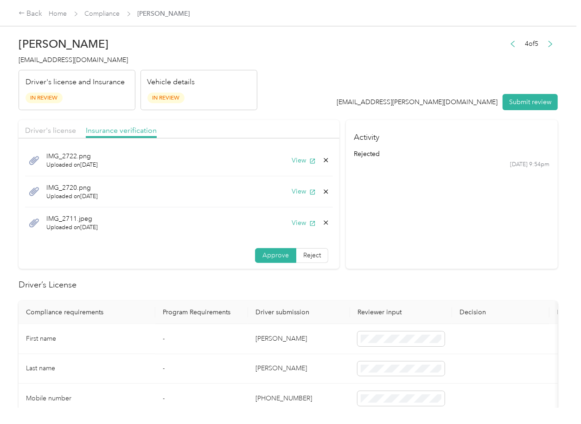
scroll to position [0, 0]
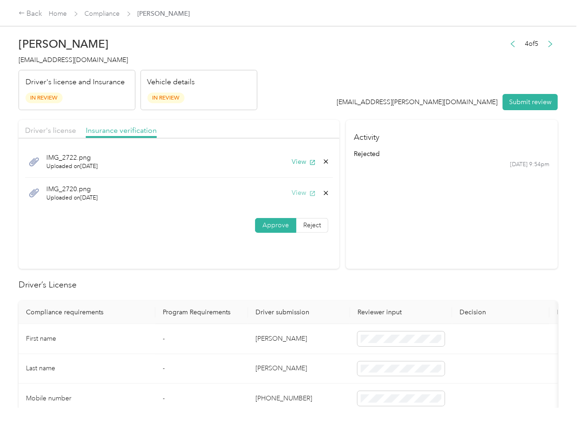
click at [291, 193] on button "View" at bounding box center [303, 193] width 24 height 10
click at [299, 161] on button "View" at bounding box center [303, 162] width 24 height 10
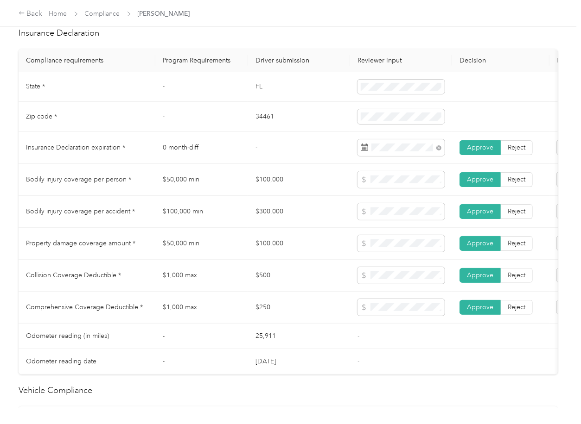
scroll to position [432, 0]
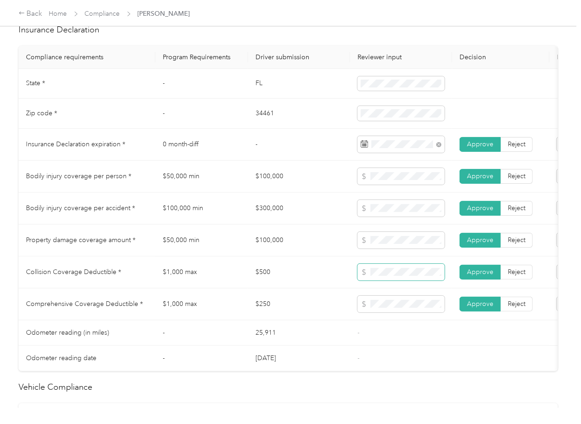
click at [386, 281] on span at bounding box center [400, 272] width 87 height 17
click at [279, 289] on td "$500" at bounding box center [299, 273] width 102 height 32
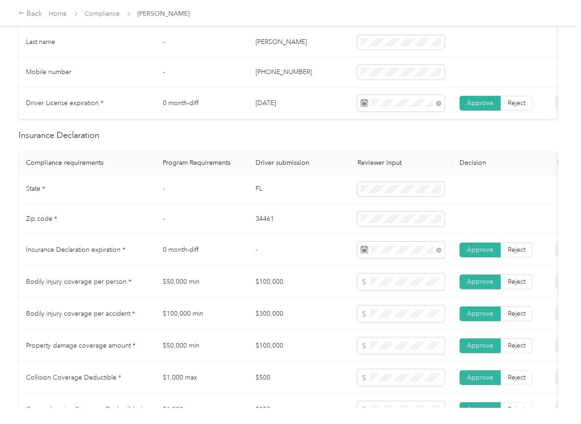
scroll to position [0, 0]
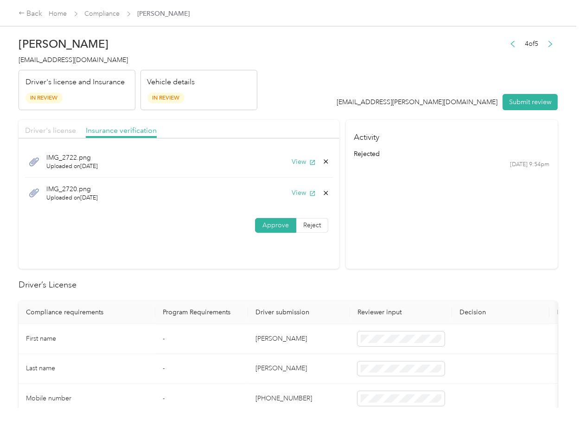
click at [50, 130] on span "Driver's license" at bounding box center [50, 130] width 51 height 9
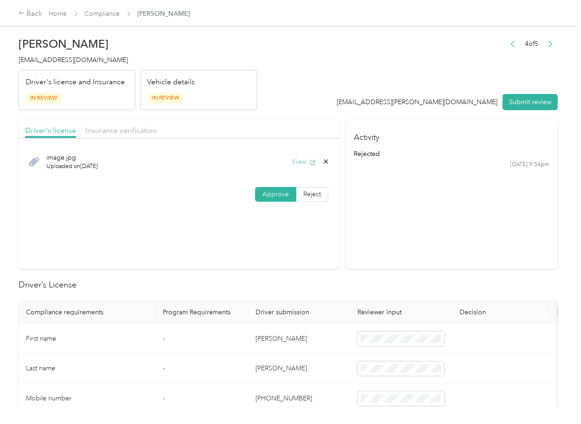
click at [304, 161] on button "View" at bounding box center [303, 162] width 24 height 10
click at [523, 98] on button "Submit review" at bounding box center [529, 102] width 55 height 16
click at [74, 65] on div "[PERSON_NAME] [EMAIL_ADDRESS][DOMAIN_NAME] Driver's license and Insurance In Re…" at bounding box center [138, 71] width 239 height 78
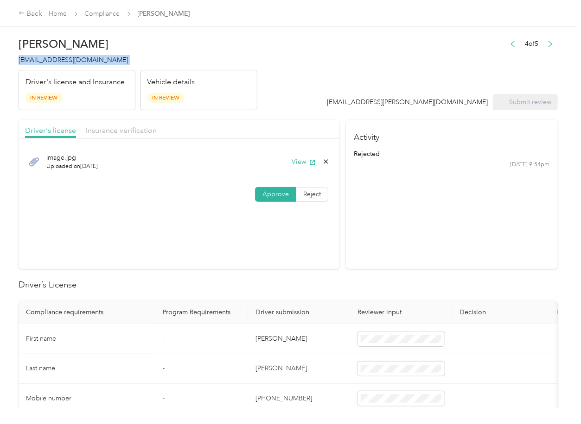
click at [74, 65] on div "[PERSON_NAME] [EMAIL_ADDRESS][DOMAIN_NAME] Driver's license and Insurance In Re…" at bounding box center [138, 71] width 239 height 78
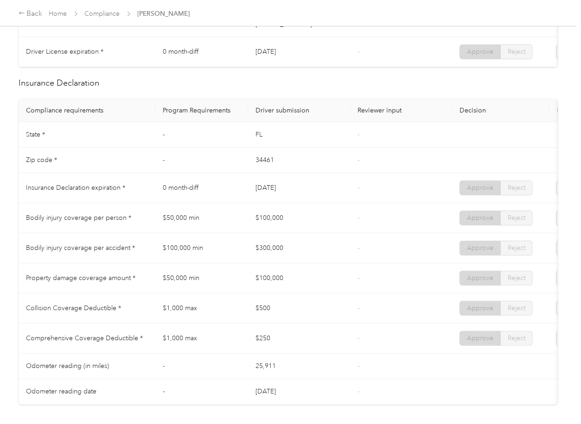
scroll to position [371, 0]
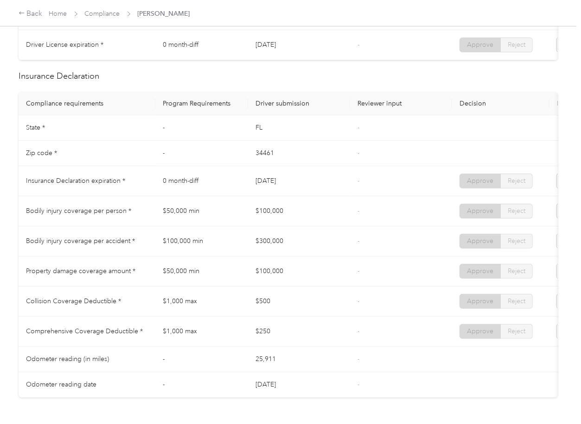
drag, startPoint x: 269, startPoint y: 184, endPoint x: 290, endPoint y: 193, distance: 22.6
click at [298, 186] on td "[DATE]" at bounding box center [299, 181] width 102 height 30
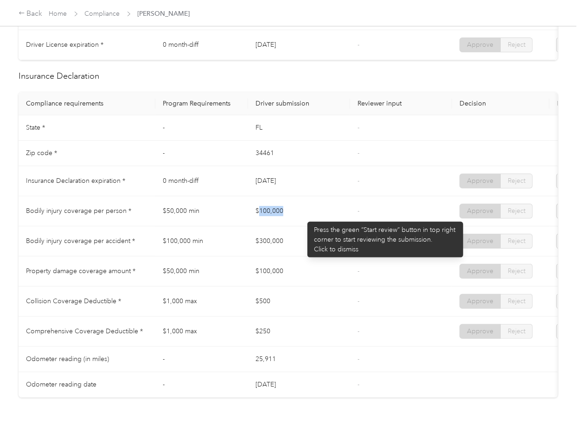
drag, startPoint x: 257, startPoint y: 217, endPoint x: 303, endPoint y: 218, distance: 45.9
click at [303, 218] on td "$100,000" at bounding box center [299, 211] width 102 height 30
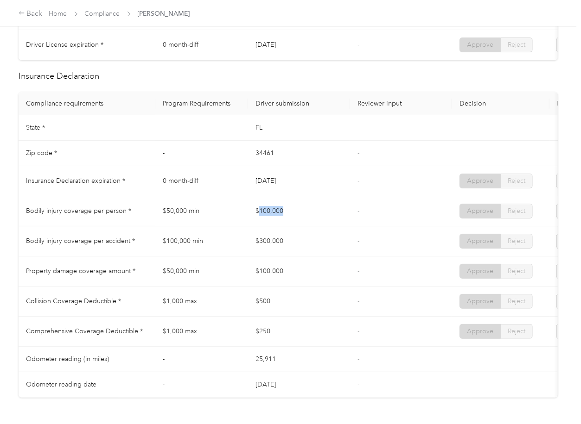
click at [303, 218] on td "$100,000" at bounding box center [299, 211] width 102 height 30
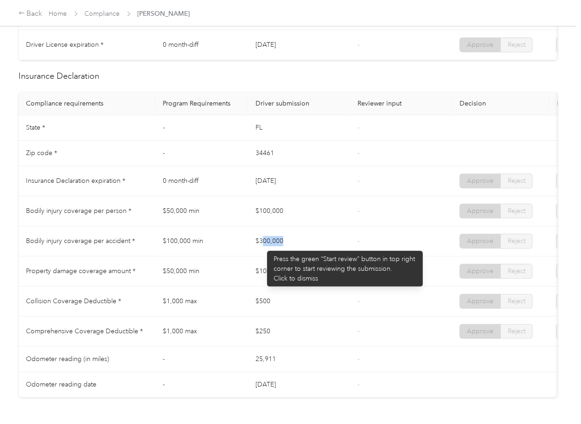
drag, startPoint x: 262, startPoint y: 247, endPoint x: 283, endPoint y: 254, distance: 21.7
click at [286, 247] on td "$300,000" at bounding box center [299, 242] width 102 height 30
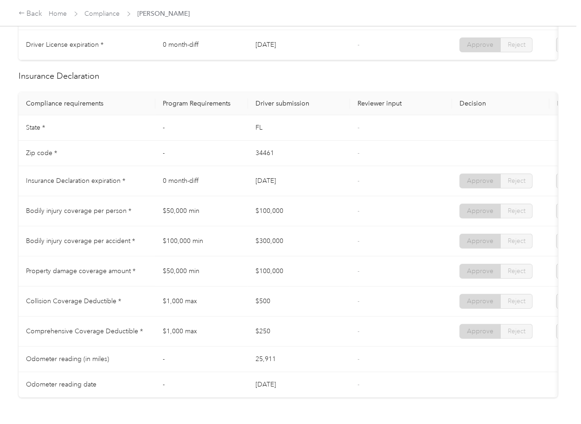
drag, startPoint x: 260, startPoint y: 273, endPoint x: 305, endPoint y: 280, distance: 45.1
click at [302, 279] on td "$100,000" at bounding box center [299, 272] width 102 height 30
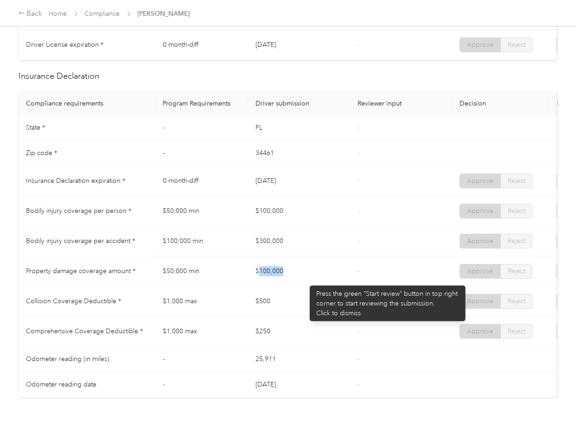
click at [310, 285] on td "$100,000" at bounding box center [299, 272] width 102 height 30
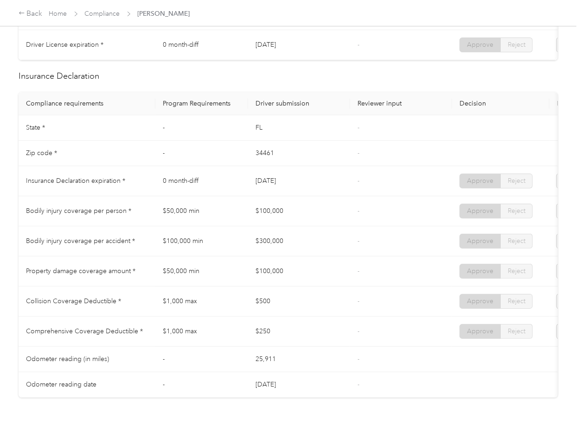
drag, startPoint x: 245, startPoint y: 307, endPoint x: 267, endPoint y: 315, distance: 23.6
click at [275, 307] on tr "Collision Coverage Deductible * $1,000 max $500 - Approve Reject" at bounding box center [345, 302] width 653 height 30
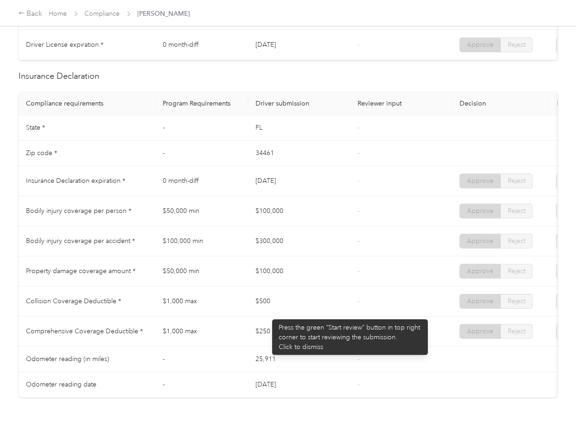
drag, startPoint x: 257, startPoint y: 334, endPoint x: 310, endPoint y: 334, distance: 52.4
click at [287, 334] on tr "Comprehensive Coverage Deductible * $1,000 max $250 - Approve Reject" at bounding box center [345, 332] width 653 height 30
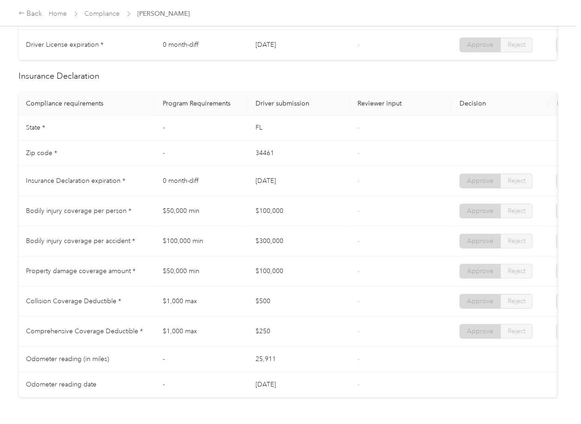
click at [315, 317] on td "$500" at bounding box center [299, 302] width 102 height 30
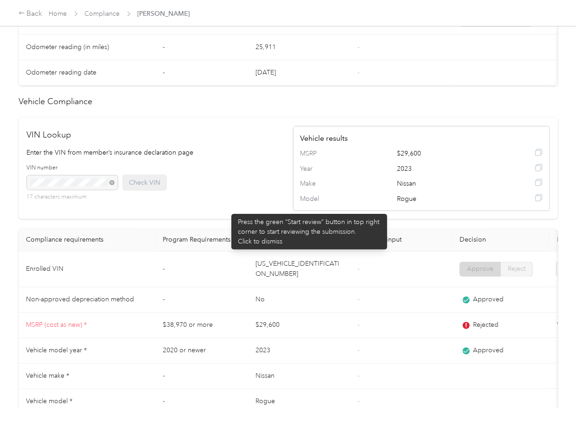
scroll to position [790, 0]
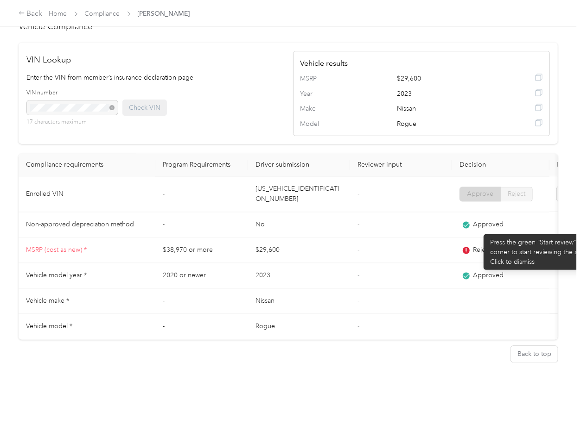
click at [479, 246] on div "Rejected" at bounding box center [500, 251] width 82 height 10
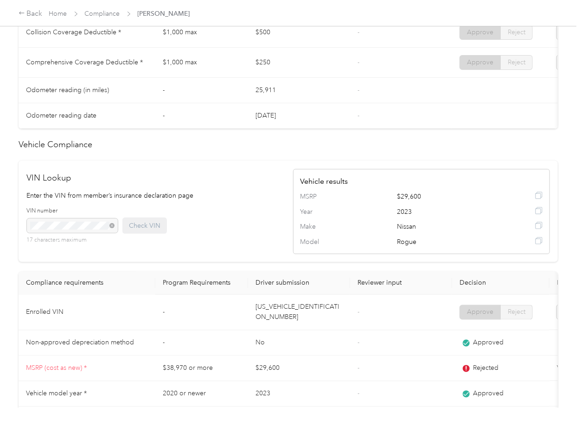
scroll to position [419, 0]
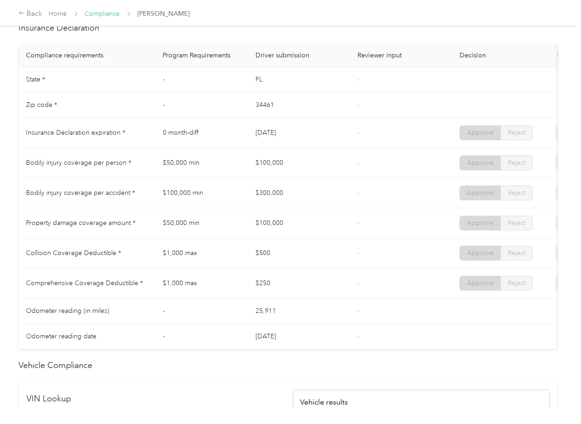
click at [102, 13] on link "Compliance" at bounding box center [102, 14] width 35 height 8
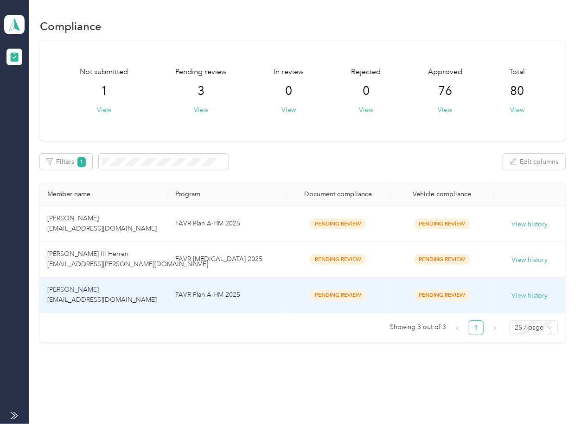
click at [97, 286] on span "[PERSON_NAME] [EMAIL_ADDRESS][DOMAIN_NAME]" at bounding box center [101, 295] width 109 height 18
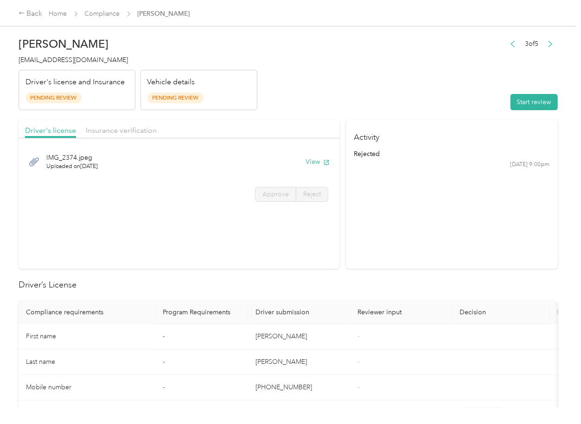
click at [298, 159] on div "IMG_2374.jpeg Uploaded on [DATE] View" at bounding box center [179, 161] width 308 height 31
click at [308, 162] on button "View" at bounding box center [317, 162] width 24 height 10
click at [116, 131] on span "Insurance verification" at bounding box center [121, 130] width 71 height 9
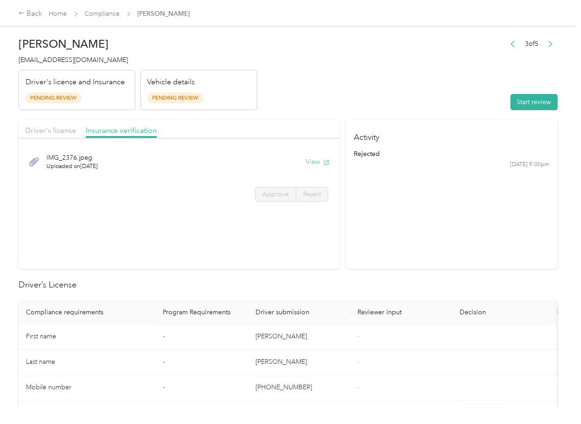
click at [314, 161] on button "View" at bounding box center [317, 162] width 24 height 10
drag, startPoint x: 513, startPoint y: 101, endPoint x: 506, endPoint y: 103, distance: 8.2
click at [513, 101] on button "Start review" at bounding box center [533, 102] width 47 height 16
click at [60, 133] on span "Driver's license" at bounding box center [50, 130] width 51 height 9
click at [55, 132] on span "Driver's license" at bounding box center [50, 130] width 51 height 9
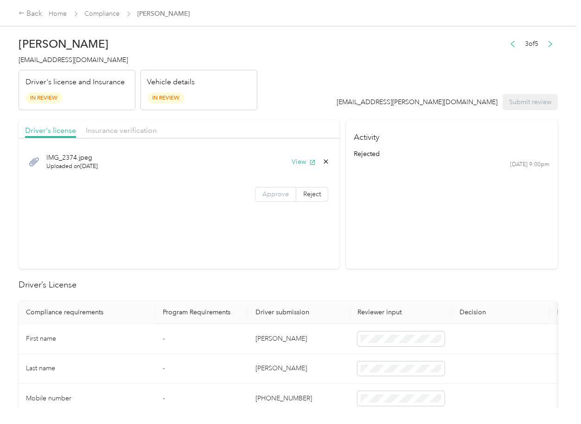
click at [278, 196] on span "Approve" at bounding box center [275, 194] width 26 height 8
click at [112, 129] on span "Insurance verification" at bounding box center [121, 130] width 71 height 9
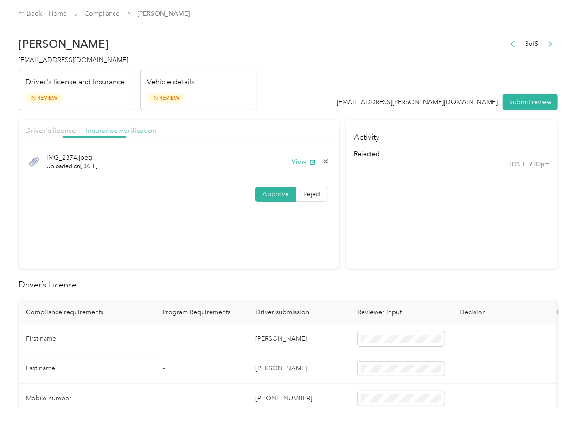
click at [112, 128] on span "Insurance verification" at bounding box center [121, 130] width 71 height 9
click at [285, 193] on label "Approve" at bounding box center [275, 194] width 41 height 15
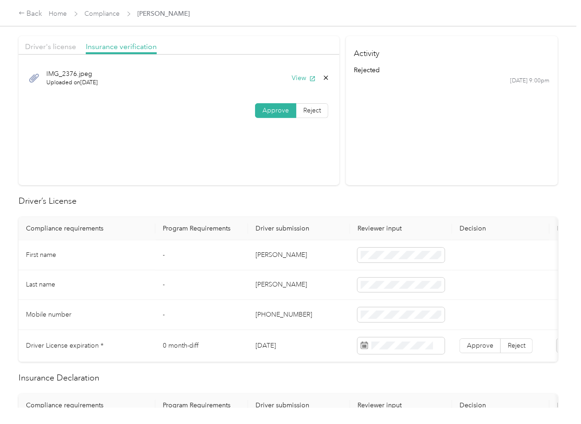
scroll to position [185, 0]
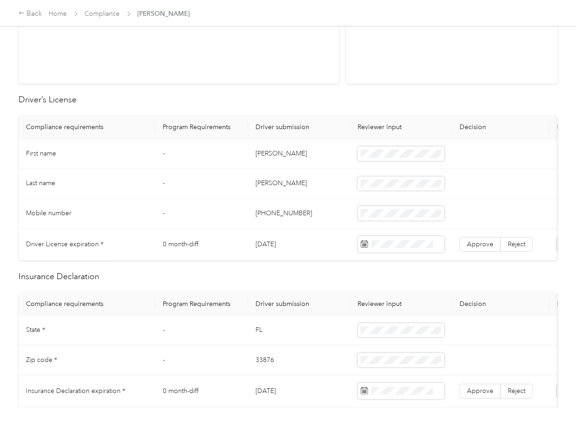
click at [269, 246] on td "[DATE]" at bounding box center [299, 245] width 102 height 32
click at [495, 243] on label "Approve" at bounding box center [479, 244] width 41 height 15
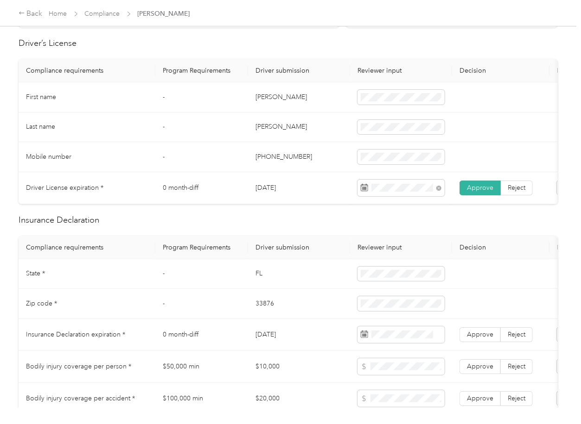
scroll to position [371, 0]
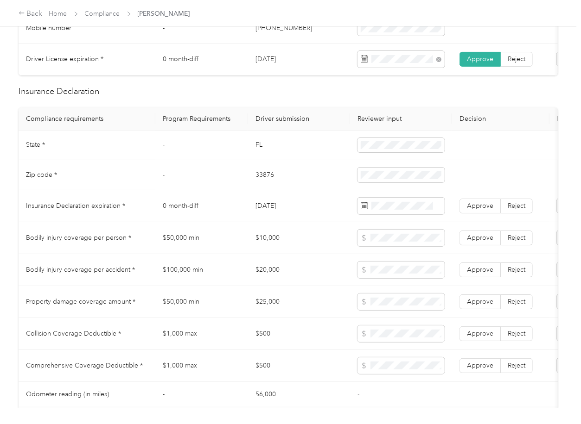
click at [254, 149] on td "FL" at bounding box center [299, 146] width 102 height 30
click at [355, 153] on td at bounding box center [401, 146] width 102 height 30
click at [272, 182] on td "33876" at bounding box center [299, 175] width 102 height 30
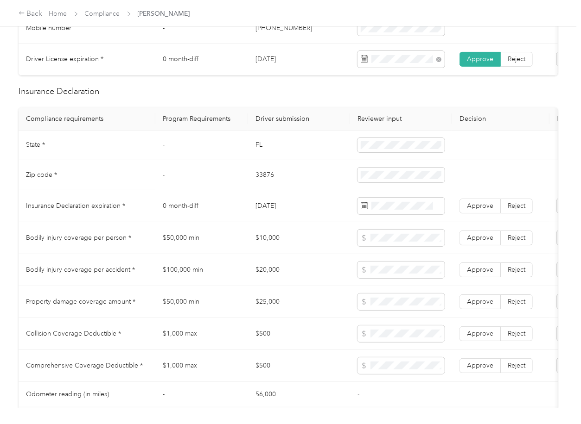
click at [272, 182] on td "33876" at bounding box center [299, 175] width 102 height 30
click at [264, 273] on td "$20,000" at bounding box center [299, 270] width 102 height 32
click at [480, 210] on span "Approve" at bounding box center [480, 206] width 26 height 8
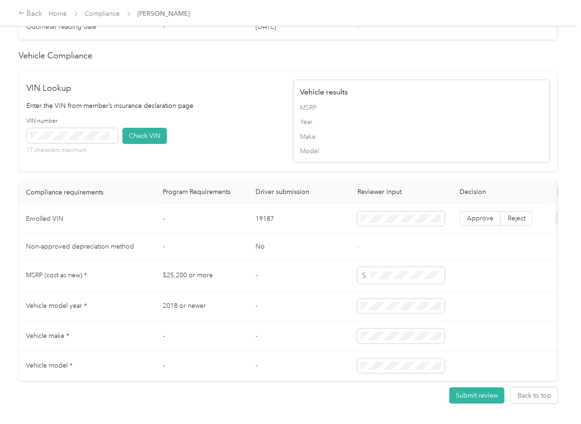
scroll to position [803, 0]
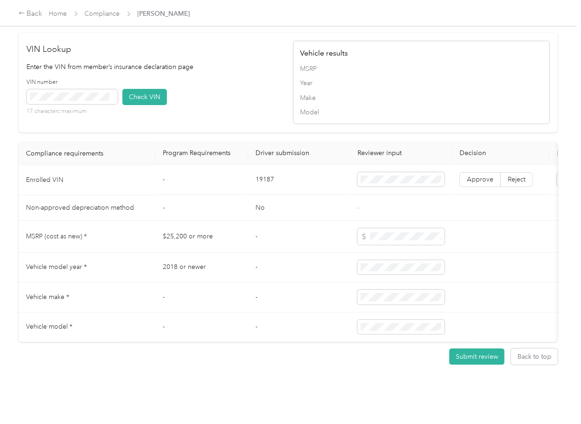
click at [267, 196] on td "19187" at bounding box center [299, 180] width 102 height 30
click at [254, 114] on div "VIN number 17 characters maximum Check VIN" at bounding box center [155, 100] width 257 height 44
click at [144, 105] on button "Check VIN" at bounding box center [144, 97] width 44 height 16
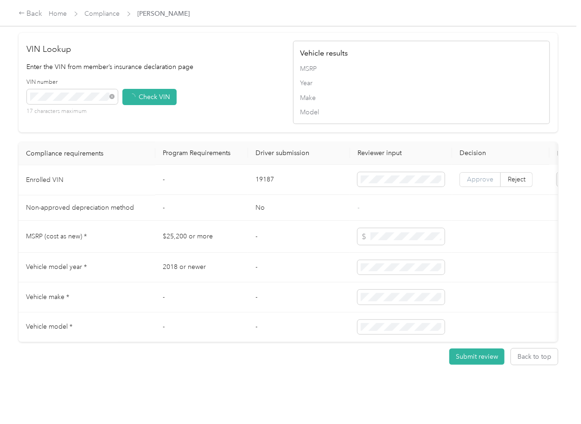
click at [478, 184] on span "Approve" at bounding box center [480, 180] width 26 height 8
click at [171, 221] on td "-" at bounding box center [201, 208] width 93 height 25
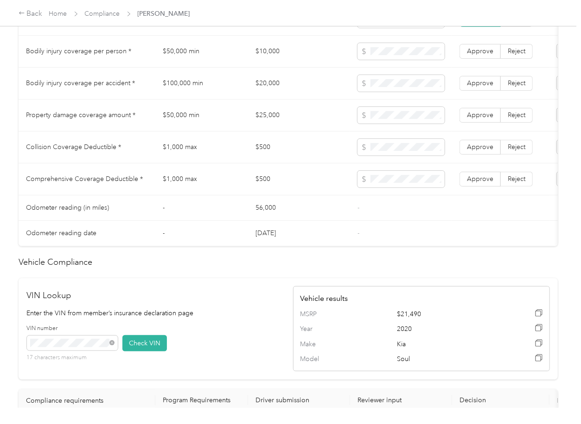
scroll to position [556, 0]
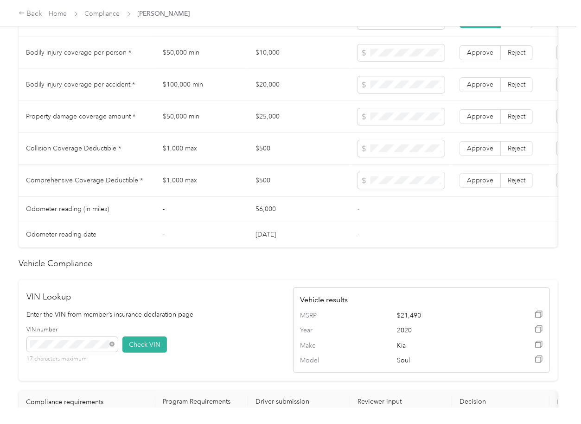
click at [186, 60] on td "$50,000 min" at bounding box center [201, 53] width 93 height 32
click at [186, 90] on td "$100,000 min" at bounding box center [201, 85] width 93 height 32
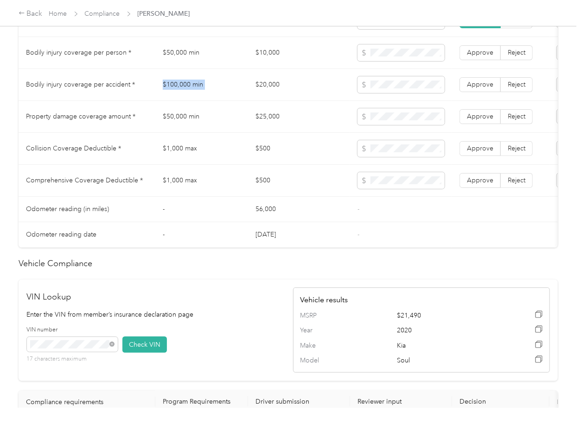
click at [186, 90] on td "$100,000 min" at bounding box center [201, 85] width 93 height 32
click at [260, 189] on td "$500" at bounding box center [299, 181] width 102 height 32
click at [478, 152] on span "Approve" at bounding box center [480, 149] width 26 height 8
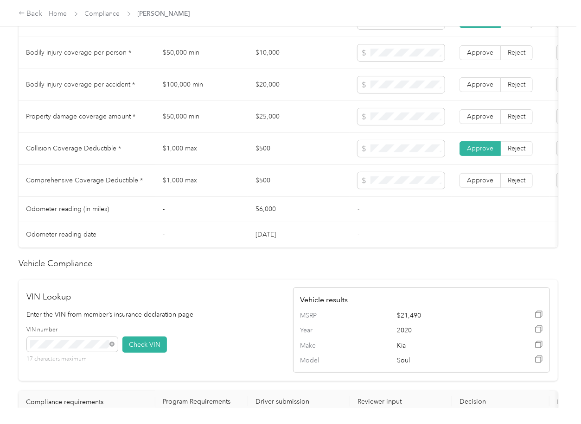
click at [475, 181] on td "Approve Reject" at bounding box center [500, 181] width 97 height 32
click at [478, 188] on label "Approve" at bounding box center [479, 180] width 41 height 15
click at [479, 116] on td "Approve Reject" at bounding box center [500, 117] width 97 height 32
click at [482, 120] on span "Approve" at bounding box center [480, 117] width 26 height 8
click at [482, 88] on label "Approve" at bounding box center [479, 84] width 41 height 15
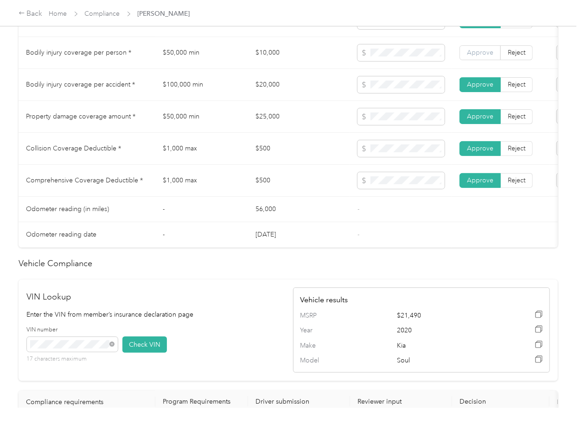
click at [483, 57] on span "Approve" at bounding box center [480, 53] width 26 height 8
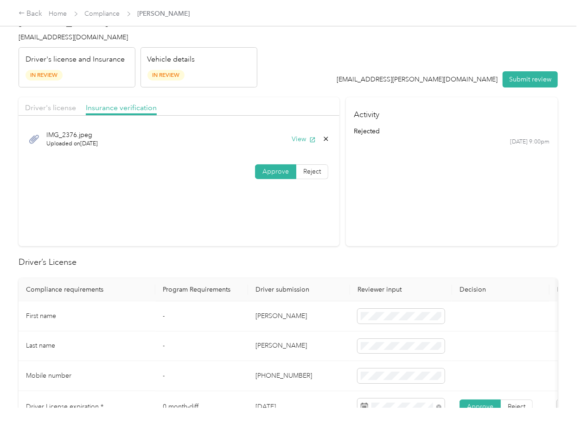
scroll to position [0, 0]
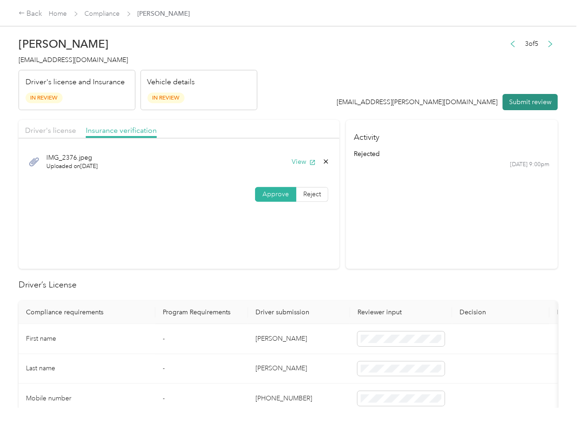
click at [523, 101] on button "Submit review" at bounding box center [529, 102] width 55 height 16
click at [35, 60] on span "[EMAIL_ADDRESS][DOMAIN_NAME]" at bounding box center [73, 60] width 109 height 8
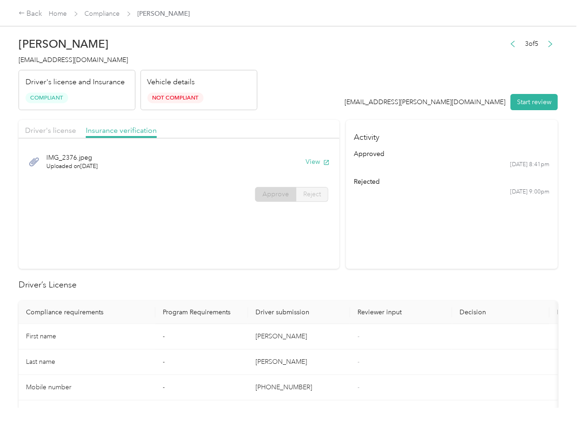
click at [190, 237] on section "Driver's license Insurance verification IMG_2376.jpeg Uploaded on [DATE] View A…" at bounding box center [179, 194] width 321 height 149
click at [225, 236] on section "Driver's license Insurance verification IMG_2376.jpeg Uploaded on [DATE] View A…" at bounding box center [179, 194] width 321 height 149
click at [94, 12] on link "Compliance" at bounding box center [102, 14] width 35 height 8
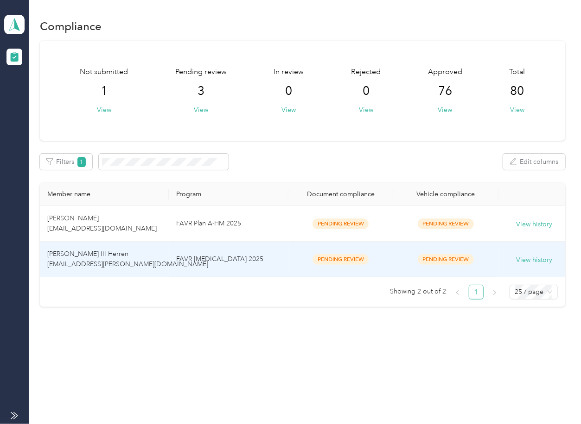
click at [136, 262] on td "[PERSON_NAME] III Herren [EMAIL_ADDRESS][PERSON_NAME][DOMAIN_NAME]" at bounding box center [104, 260] width 129 height 36
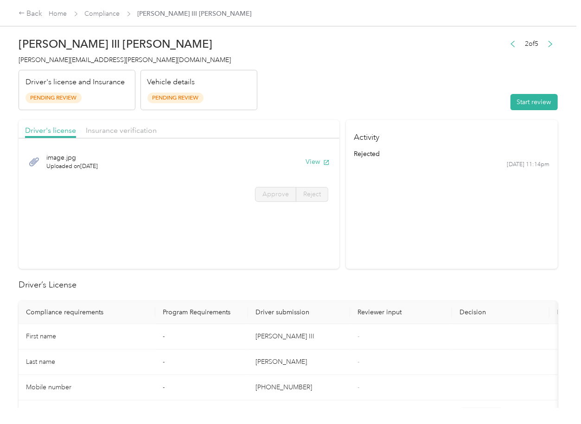
click at [385, 259] on section "Activity rejected [DATE] 11:14pm" at bounding box center [452, 194] width 212 height 149
click at [317, 162] on button "View" at bounding box center [317, 162] width 24 height 10
click at [202, 126] on div "Driver's license Insurance verification" at bounding box center [179, 129] width 321 height 19
click at [120, 129] on span "Insurance verification" at bounding box center [121, 130] width 71 height 9
click at [119, 130] on span "Insurance verification" at bounding box center [121, 130] width 71 height 9
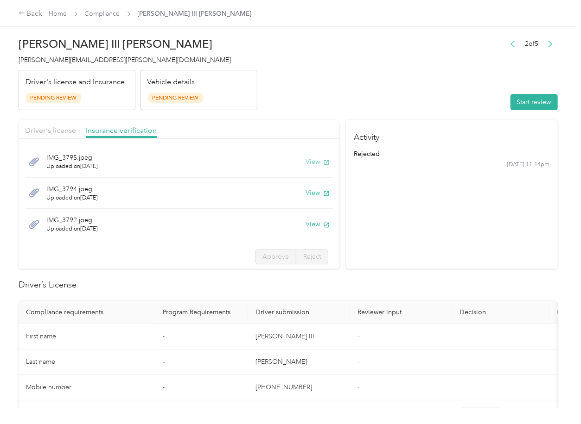
click at [305, 162] on button "View" at bounding box center [317, 162] width 24 height 10
click at [305, 191] on button "View" at bounding box center [317, 193] width 24 height 10
click at [305, 224] on button "View" at bounding box center [317, 225] width 24 height 10
drag, startPoint x: 411, startPoint y: 226, endPoint x: 498, endPoint y: 109, distance: 145.8
click at [412, 226] on section "Activity rejected [DATE] 11:14pm" at bounding box center [452, 194] width 212 height 149
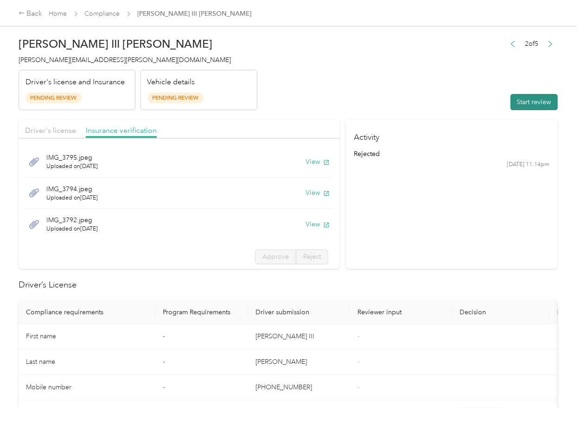
click at [520, 104] on button "Start review" at bounding box center [533, 102] width 47 height 16
click at [66, 129] on span "Driver's license" at bounding box center [50, 130] width 51 height 9
click at [57, 129] on span "Driver's license" at bounding box center [50, 130] width 51 height 9
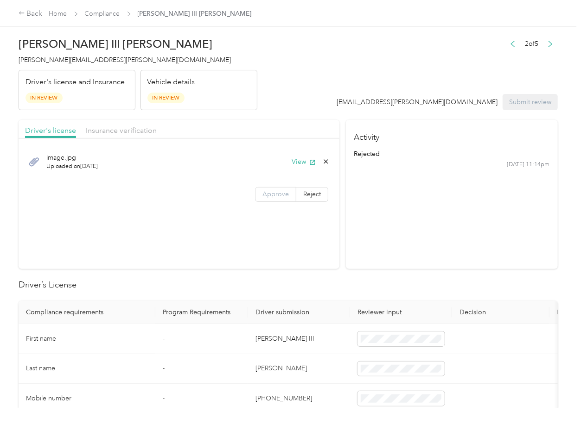
click at [269, 196] on span "Approve" at bounding box center [275, 194] width 26 height 8
click at [98, 133] on span "Insurance verification" at bounding box center [121, 130] width 71 height 9
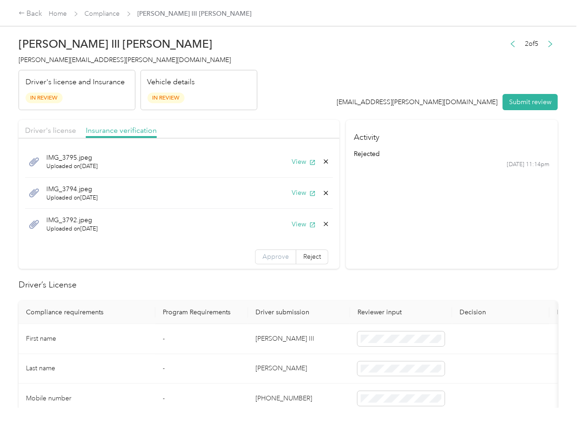
click at [262, 254] on span "Approve" at bounding box center [275, 257] width 26 height 8
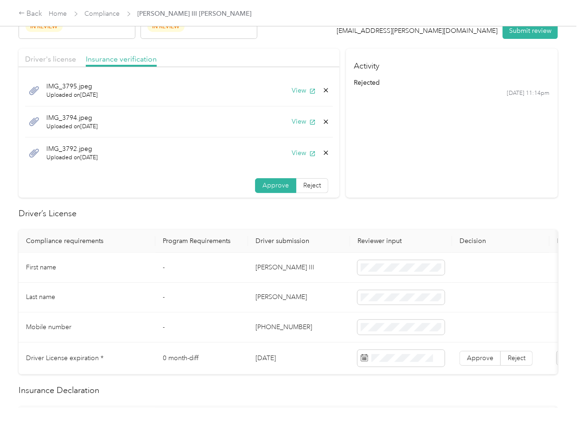
scroll to position [123, 0]
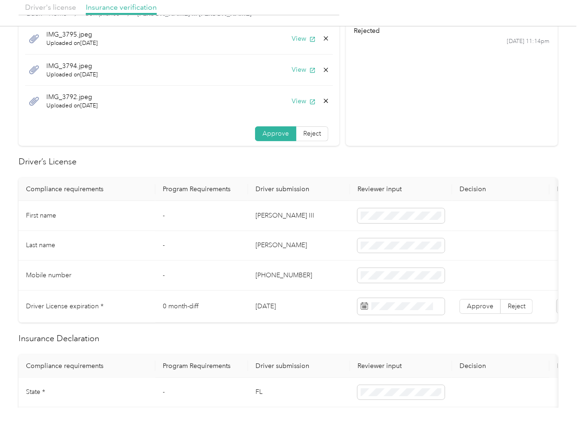
click at [268, 304] on td "[DATE]" at bounding box center [299, 307] width 102 height 32
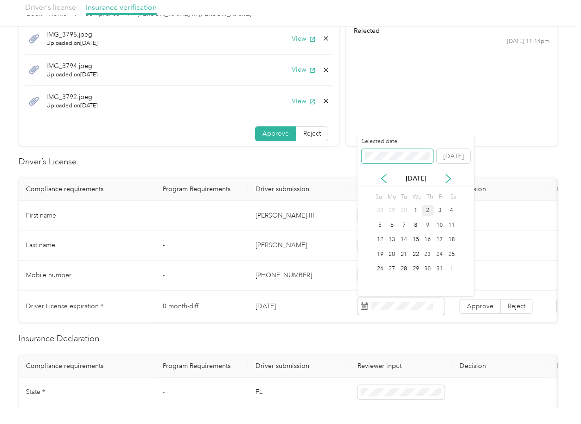
click at [393, 152] on span at bounding box center [397, 156] width 72 height 15
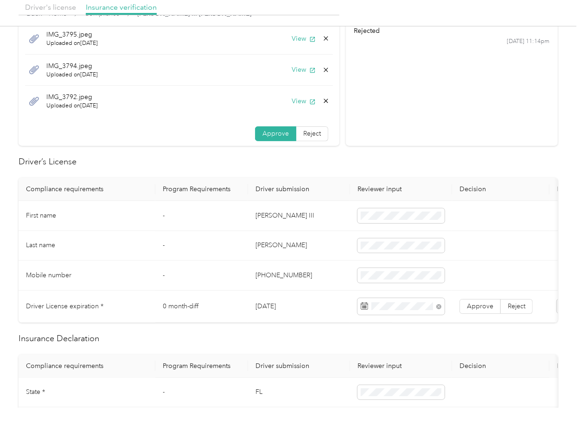
click at [334, 167] on h2 "Driver’s License" at bounding box center [288, 162] width 539 height 13
drag, startPoint x: 475, startPoint y: 306, endPoint x: 451, endPoint y: 323, distance: 29.6
click at [475, 306] on span "Approve" at bounding box center [480, 307] width 26 height 8
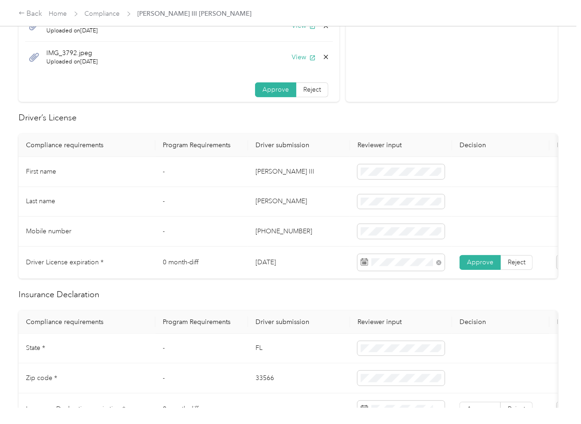
scroll to position [247, 0]
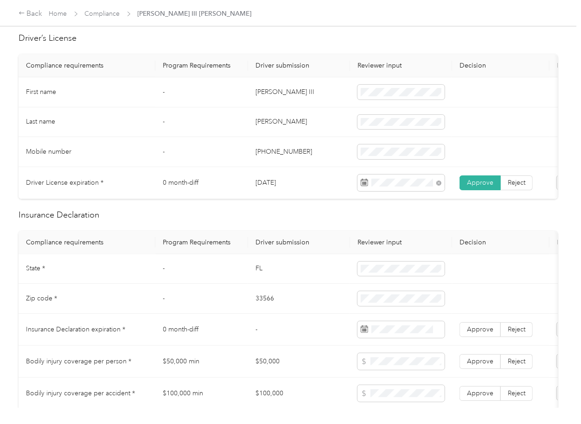
click at [249, 280] on td "FL" at bounding box center [299, 269] width 102 height 30
click at [255, 314] on td "33566" at bounding box center [299, 299] width 102 height 30
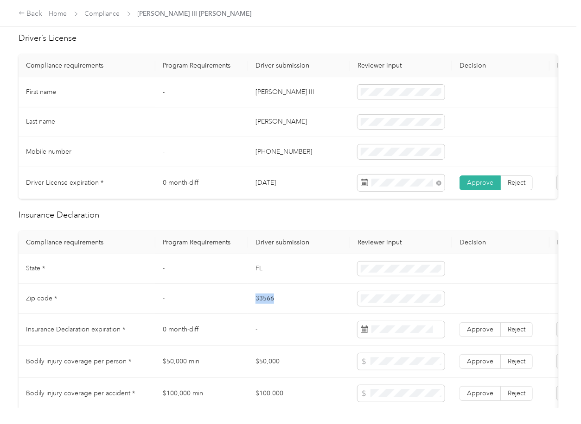
click at [255, 314] on td "33566" at bounding box center [299, 299] width 102 height 30
click at [394, 306] on span at bounding box center [400, 298] width 87 height 15
click at [277, 278] on td "FL" at bounding box center [299, 269] width 102 height 30
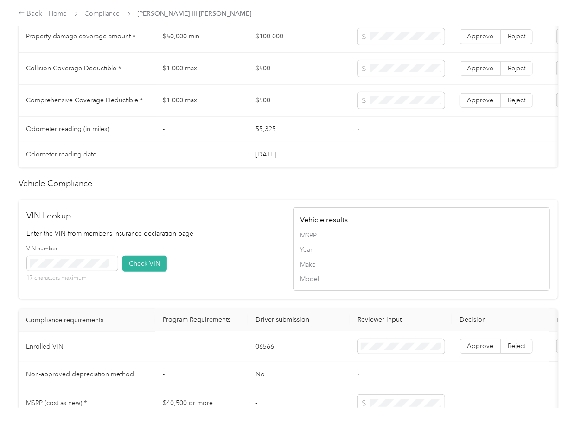
scroll to position [679, 0]
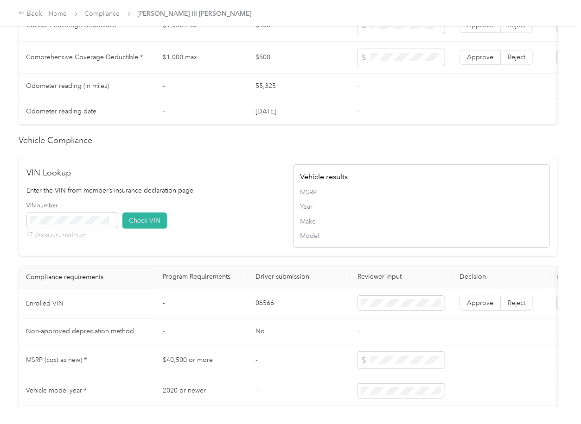
click at [268, 317] on td "06566" at bounding box center [299, 304] width 102 height 30
click at [116, 228] on span at bounding box center [72, 220] width 91 height 15
click at [110, 228] on span at bounding box center [72, 220] width 91 height 15
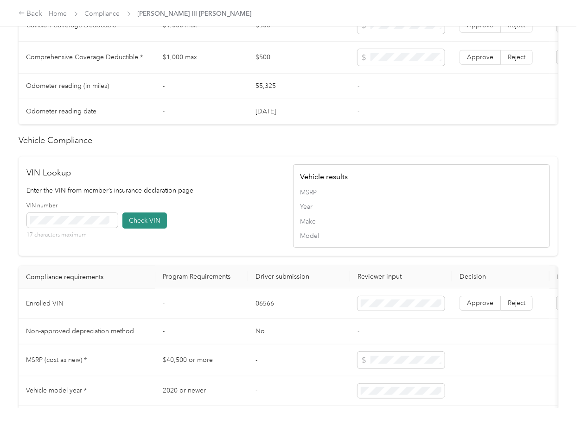
click at [134, 229] on button "Check VIN" at bounding box center [144, 221] width 44 height 16
drag, startPoint x: 475, startPoint y: 315, endPoint x: 477, endPoint y: 325, distance: 10.9
click at [477, 325] on table "Compliance requirements Program Requirements Driver submission Reviewer input D…" at bounding box center [345, 366] width 653 height 201
click at [477, 311] on label "Approve" at bounding box center [479, 304] width 41 height 15
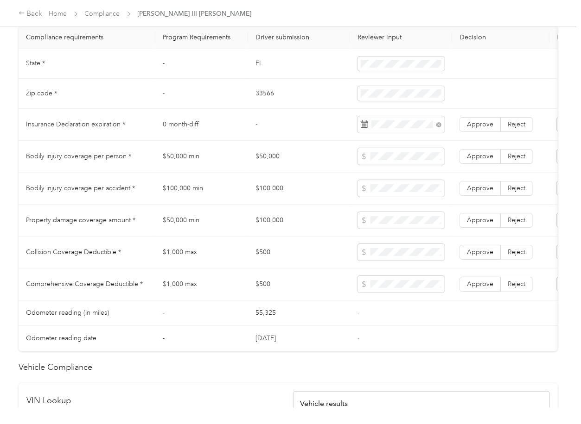
scroll to position [432, 0]
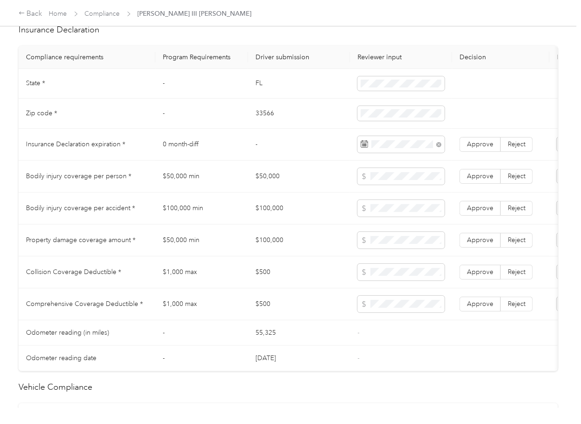
click at [273, 185] on td "$50,000" at bounding box center [299, 177] width 102 height 32
click at [270, 216] on td "$100,000" at bounding box center [299, 209] width 102 height 32
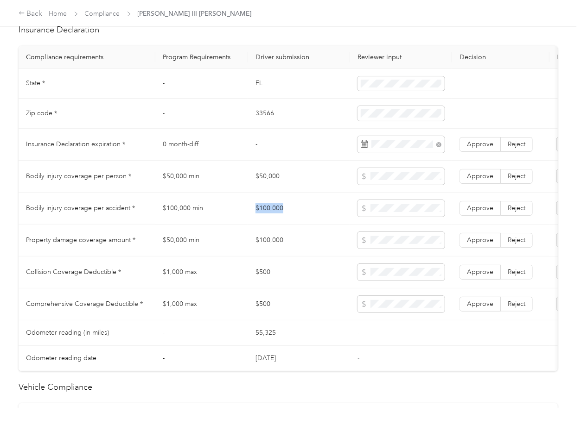
click at [270, 216] on td "$100,000" at bounding box center [299, 209] width 102 height 32
click at [260, 279] on td "$500" at bounding box center [299, 273] width 102 height 32
click at [484, 306] on label "Approve" at bounding box center [479, 304] width 41 height 15
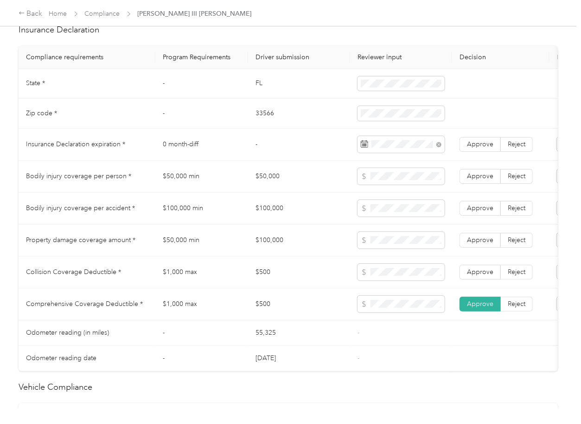
drag, startPoint x: 486, startPoint y: 283, endPoint x: 487, endPoint y: 273, distance: 9.7
click at [486, 276] on span "Approve" at bounding box center [480, 272] width 26 height 8
click at [487, 244] on span "Approve" at bounding box center [480, 240] width 26 height 8
click at [484, 212] on span "Approve" at bounding box center [480, 208] width 26 height 8
click at [482, 180] on span "Approve" at bounding box center [480, 176] width 26 height 8
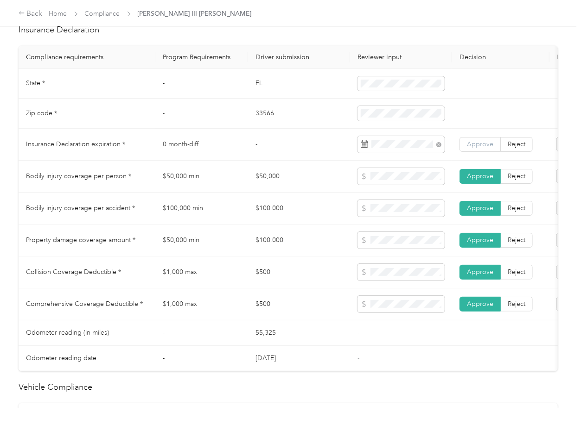
click at [484, 152] on label "Approve" at bounding box center [479, 144] width 41 height 15
click at [209, 176] on td "$50,000 min" at bounding box center [201, 177] width 93 height 32
click at [270, 186] on td "$50,000" at bounding box center [299, 177] width 102 height 32
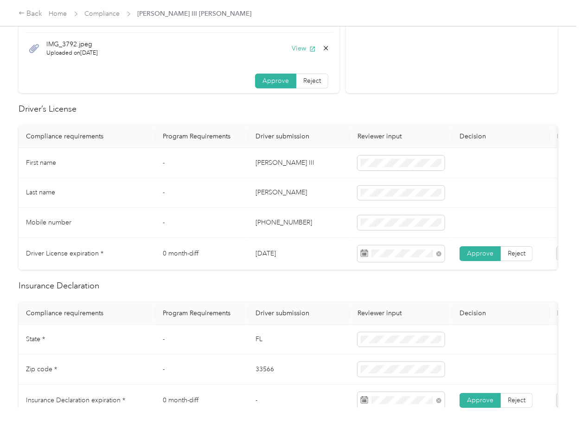
scroll to position [0, 0]
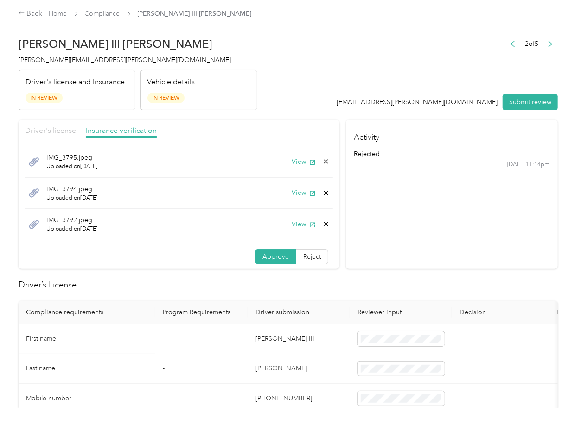
click at [37, 127] on span "Driver's license" at bounding box center [50, 130] width 51 height 9
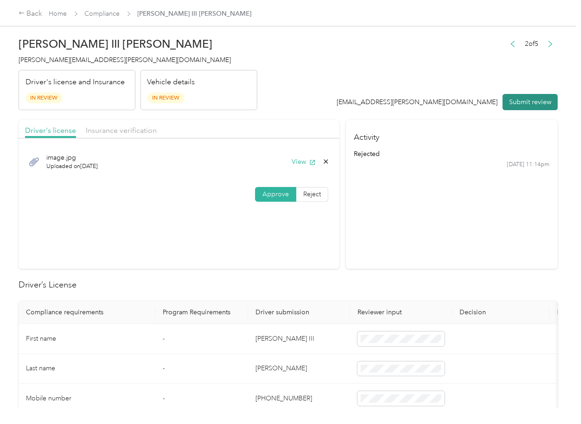
click at [515, 103] on button "Submit review" at bounding box center [529, 102] width 55 height 16
click at [70, 57] on span "[PERSON_NAME][EMAIL_ADDRESS][PERSON_NAME][DOMAIN_NAME]" at bounding box center [125, 60] width 212 height 8
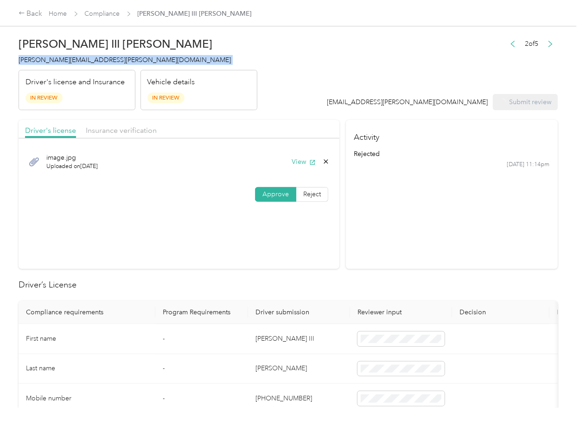
click at [70, 57] on span "[PERSON_NAME][EMAIL_ADDRESS][PERSON_NAME][DOMAIN_NAME]" at bounding box center [125, 60] width 212 height 8
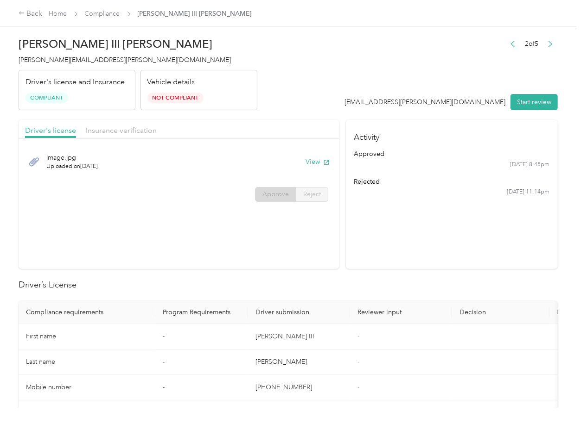
click at [271, 316] on th "Driver submission" at bounding box center [299, 312] width 102 height 23
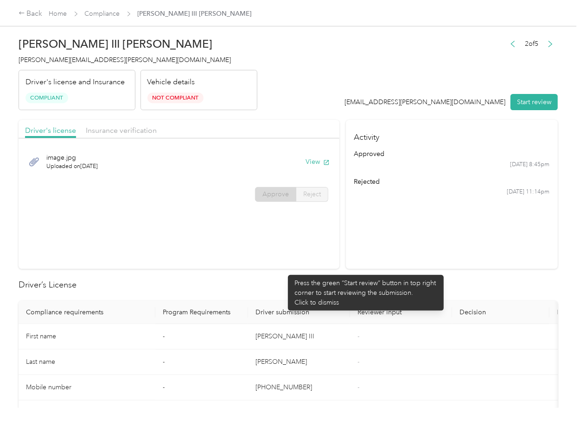
scroll to position [247, 0]
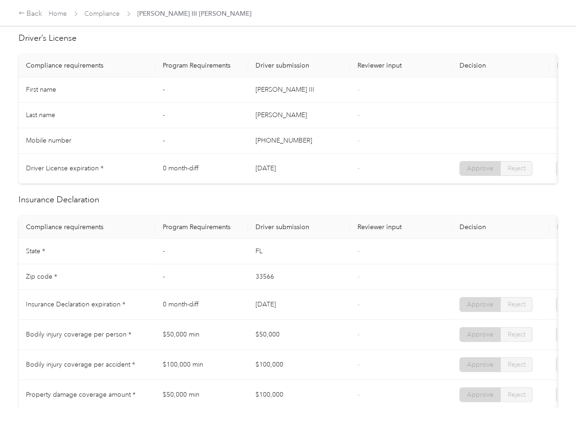
click at [347, 123] on td "[PERSON_NAME]" at bounding box center [299, 115] width 102 height 25
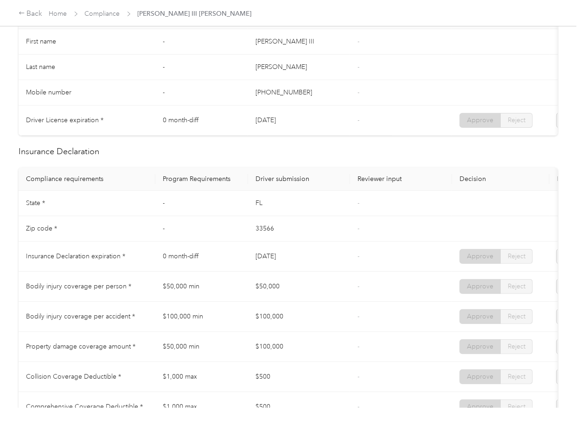
scroll to position [432, 0]
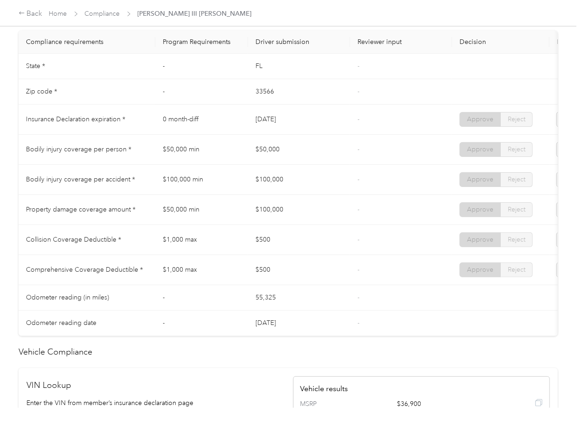
drag, startPoint x: 247, startPoint y: 123, endPoint x: 285, endPoint y: 130, distance: 39.5
click at [285, 129] on tr "Insurance Declaration expiration * 0 month-diff [DATE] - Approve Reject" at bounding box center [345, 120] width 653 height 30
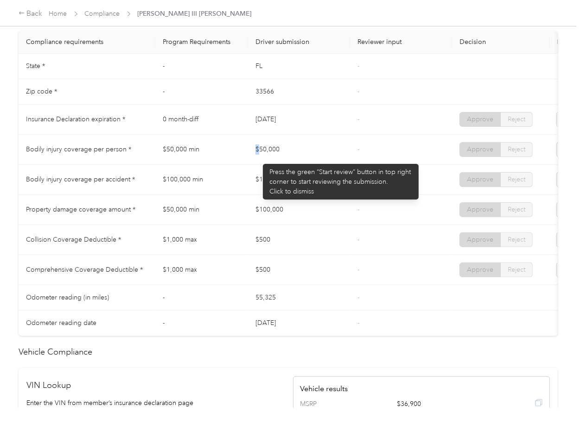
drag, startPoint x: 254, startPoint y: 158, endPoint x: 306, endPoint y: 160, distance: 51.5
click at [298, 160] on td "$50,000" at bounding box center [299, 150] width 102 height 30
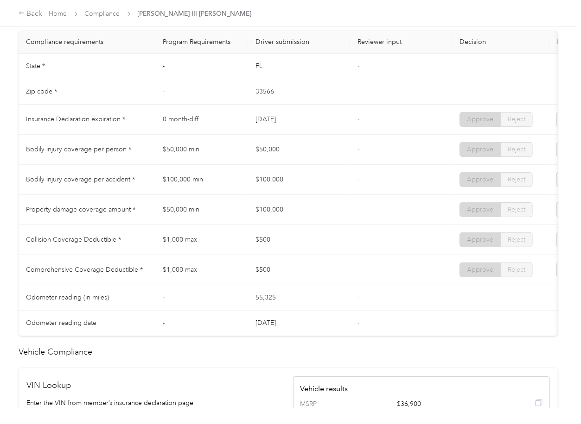
click at [292, 186] on td "$100,000" at bounding box center [299, 180] width 102 height 30
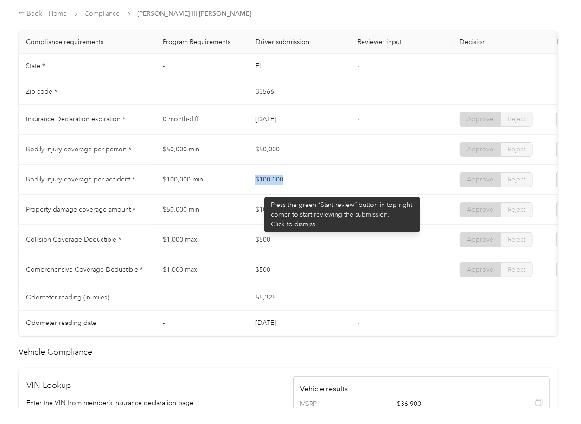
drag, startPoint x: 248, startPoint y: 190, endPoint x: 318, endPoint y: 192, distance: 69.5
click at [318, 192] on td "$100,000" at bounding box center [299, 180] width 102 height 30
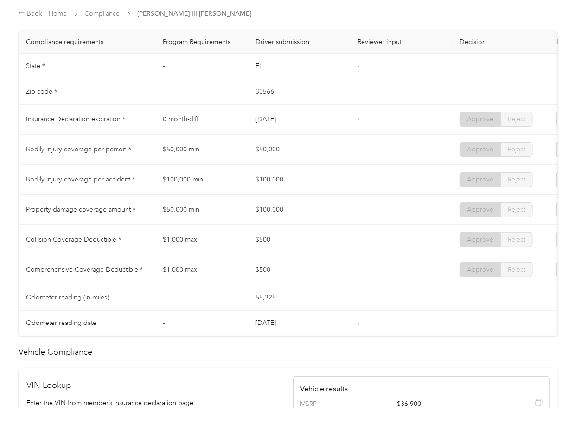
click at [277, 165] on td "$50,000" at bounding box center [299, 150] width 102 height 30
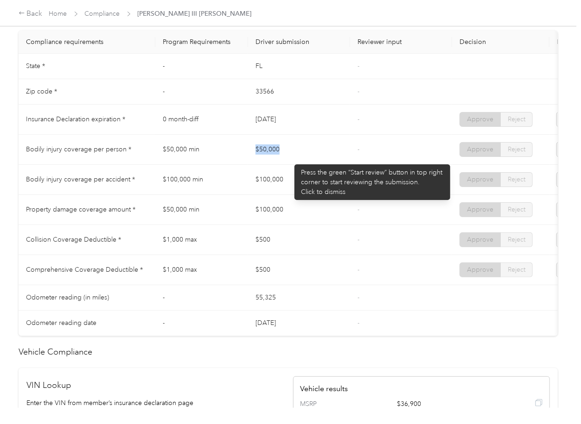
drag, startPoint x: 252, startPoint y: 154, endPoint x: 323, endPoint y: 163, distance: 72.0
click at [323, 163] on tr "Bodily injury coverage per person * $50,000 min $50,000 - Approve Reject" at bounding box center [345, 150] width 653 height 30
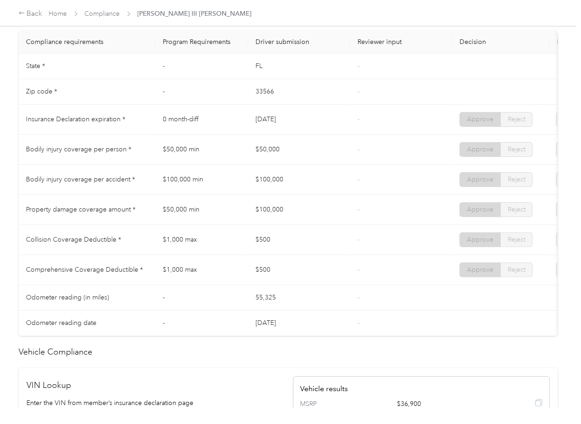
click at [298, 180] on td "$100,000" at bounding box center [299, 180] width 102 height 30
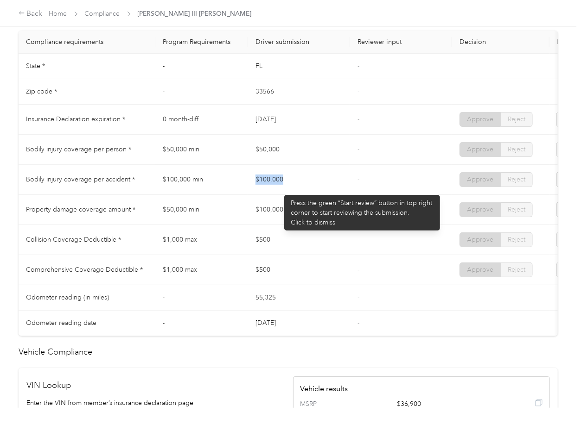
drag, startPoint x: 279, startPoint y: 190, endPoint x: 287, endPoint y: 190, distance: 7.4
click at [287, 190] on td "$100,000" at bounding box center [299, 180] width 102 height 30
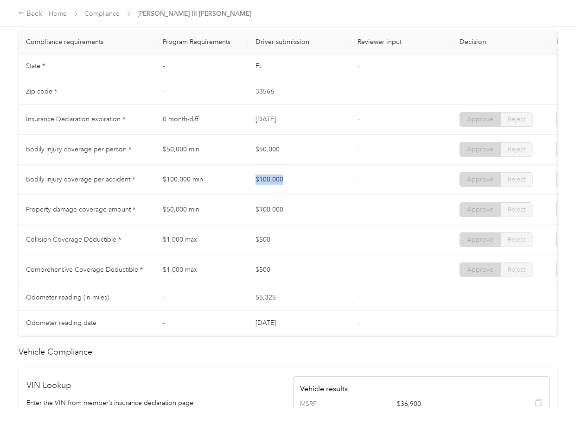
click at [287, 190] on td "$100,000" at bounding box center [299, 180] width 102 height 30
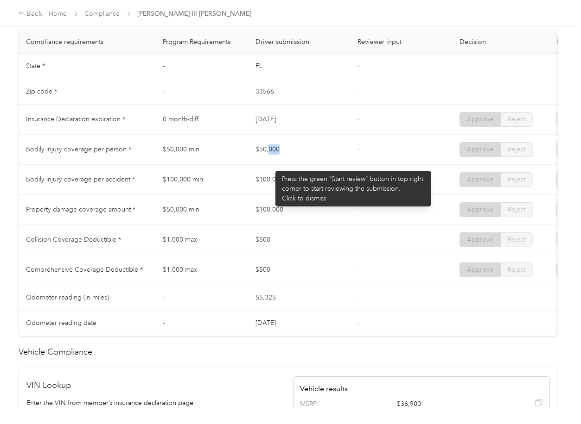
drag, startPoint x: 269, startPoint y: 160, endPoint x: 284, endPoint y: 159, distance: 14.4
click at [284, 159] on td "$50,000" at bounding box center [299, 150] width 102 height 30
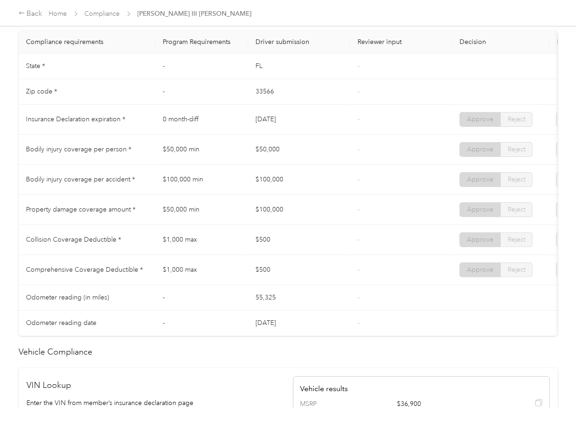
click at [275, 189] on td "$100,000" at bounding box center [299, 180] width 102 height 30
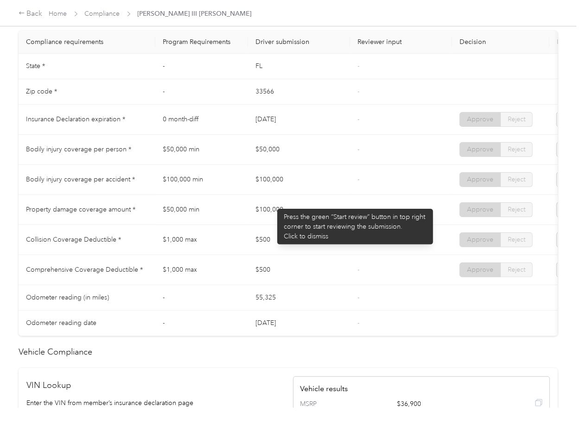
click at [270, 213] on td "$100,000" at bounding box center [299, 210] width 102 height 30
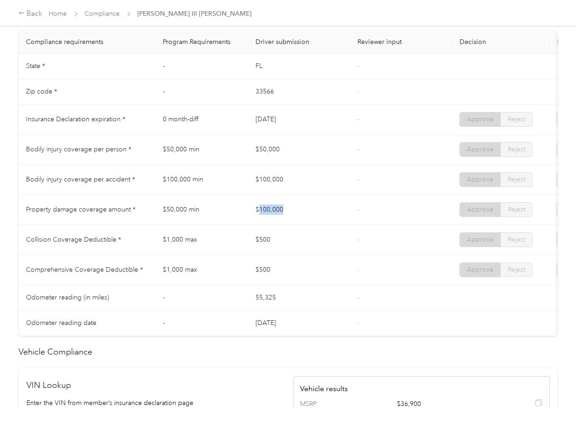
click at [270, 213] on td "$100,000" at bounding box center [299, 210] width 102 height 30
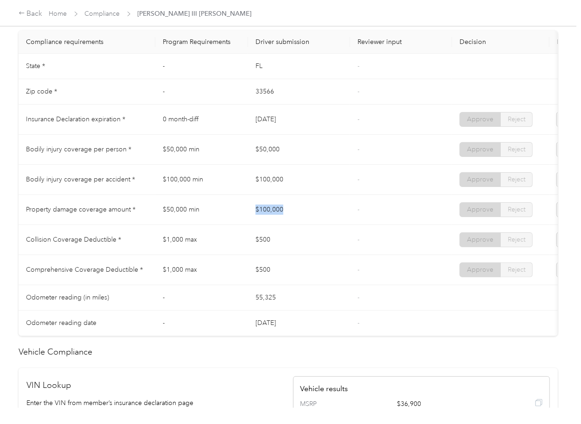
click at [270, 213] on td "$100,000" at bounding box center [299, 210] width 102 height 30
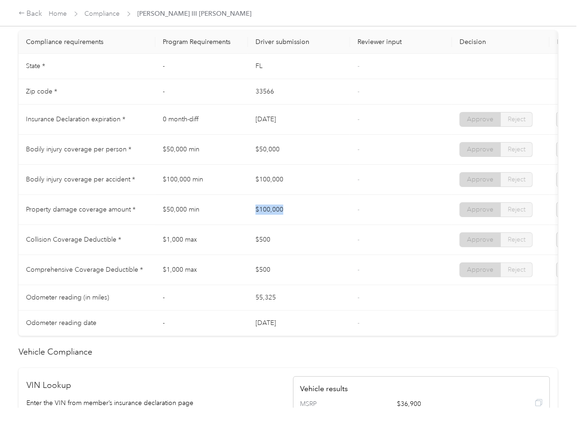
click at [270, 213] on td "$100,000" at bounding box center [299, 210] width 102 height 30
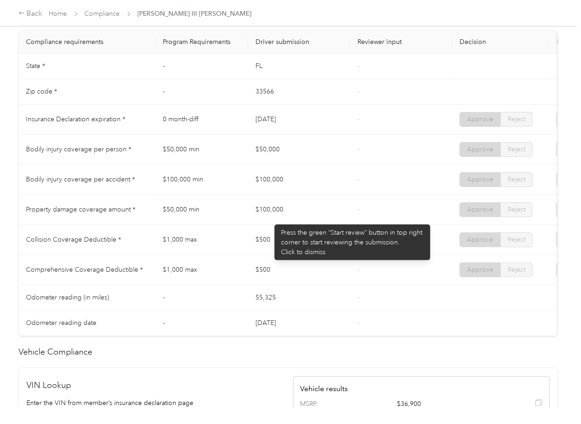
click at [284, 242] on td "$500" at bounding box center [299, 240] width 102 height 30
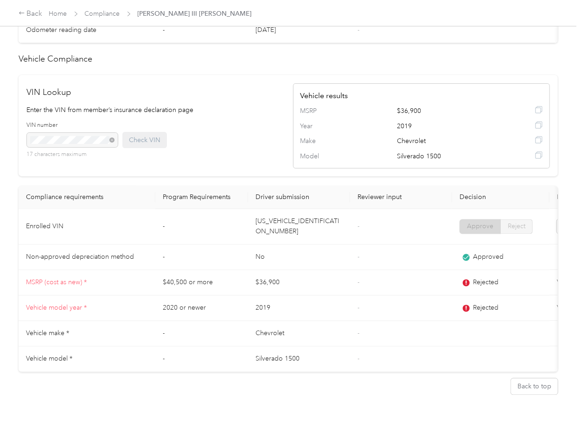
scroll to position [790, 0]
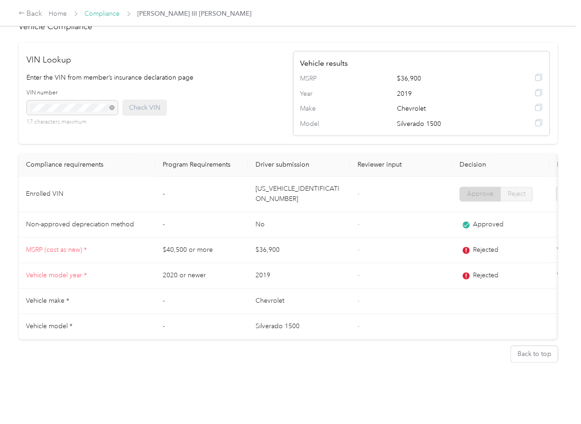
click at [104, 13] on link "Compliance" at bounding box center [102, 14] width 35 height 8
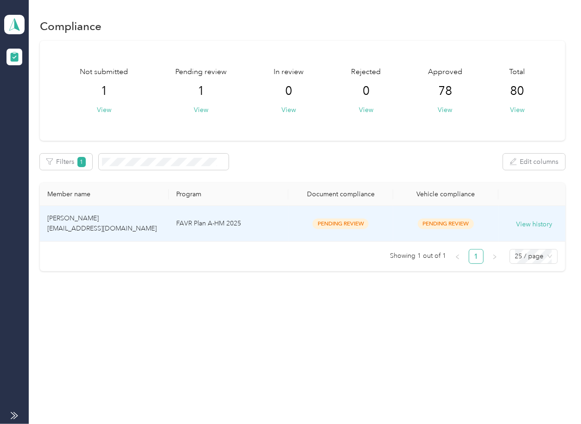
click at [213, 229] on td "FAVR Plan A-HM 2025" at bounding box center [228, 224] width 119 height 36
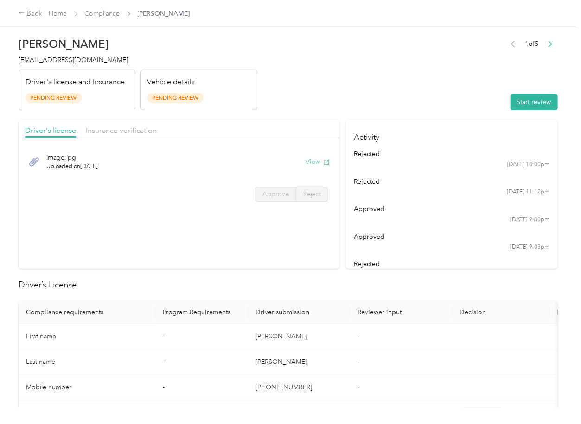
click at [313, 161] on button "View" at bounding box center [317, 162] width 24 height 10
drag, startPoint x: 294, startPoint y: 129, endPoint x: 223, endPoint y: 128, distance: 71.4
click at [294, 129] on div "Driver's license Insurance verification" at bounding box center [179, 129] width 321 height 19
click at [100, 123] on div "Driver's license Insurance verification" at bounding box center [179, 129] width 321 height 19
click at [107, 129] on span "Insurance verification" at bounding box center [121, 130] width 71 height 9
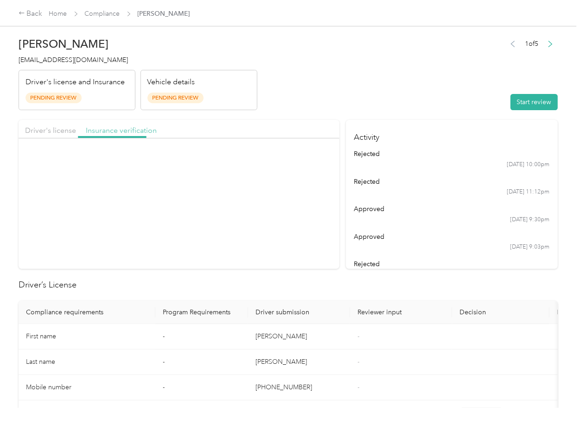
click at [120, 129] on span "Insurance verification" at bounding box center [121, 130] width 71 height 9
click at [317, 162] on button "View" at bounding box center [317, 162] width 24 height 10
click at [534, 109] on button "Start review" at bounding box center [533, 102] width 47 height 16
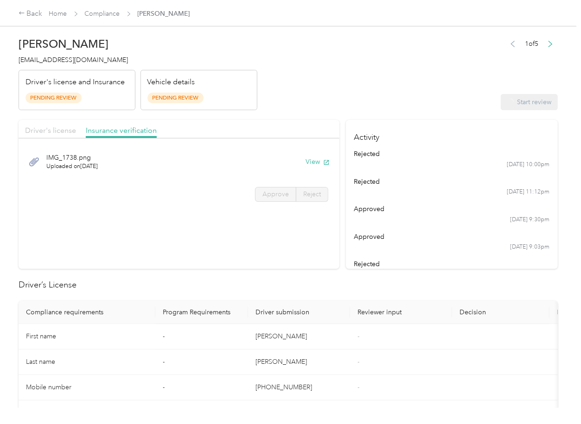
click at [51, 128] on span "Driver's license" at bounding box center [50, 130] width 51 height 9
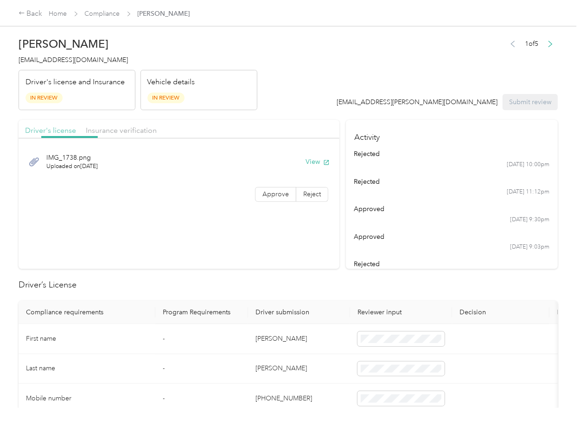
click at [51, 129] on span "Driver's license" at bounding box center [50, 130] width 51 height 9
click at [281, 204] on div "image.jpg Uploaded on [DATE] View Approve Reject" at bounding box center [179, 175] width 321 height 65
drag, startPoint x: 277, startPoint y: 200, endPoint x: 235, endPoint y: 190, distance: 42.9
click at [275, 200] on label "Approve" at bounding box center [275, 194] width 41 height 15
click at [115, 138] on div "Driver's license Insurance verification" at bounding box center [179, 129] width 321 height 19
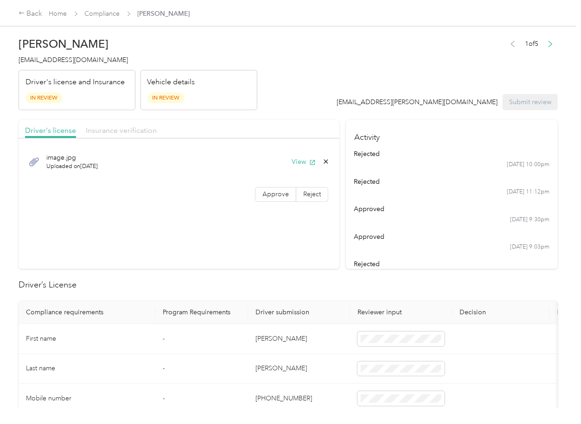
click at [120, 128] on span "Insurance verification" at bounding box center [121, 130] width 71 height 9
click at [283, 193] on span "Approve" at bounding box center [275, 194] width 26 height 8
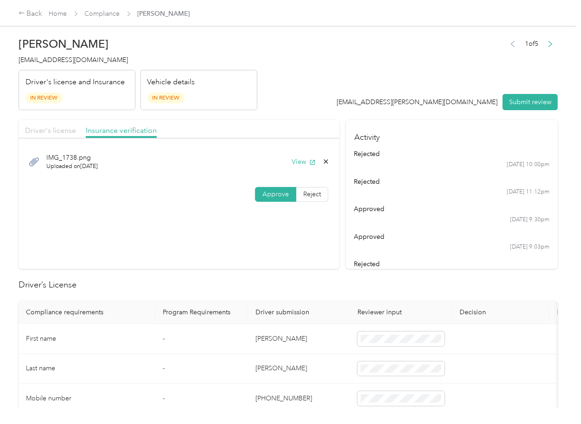
click at [42, 128] on span "Driver's license" at bounding box center [50, 130] width 51 height 9
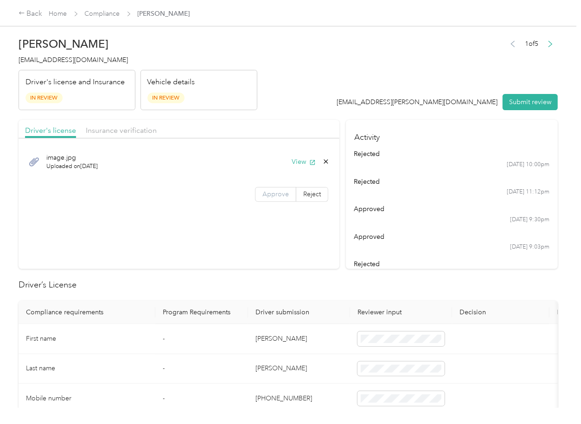
click at [277, 195] on span "Approve" at bounding box center [275, 194] width 26 height 8
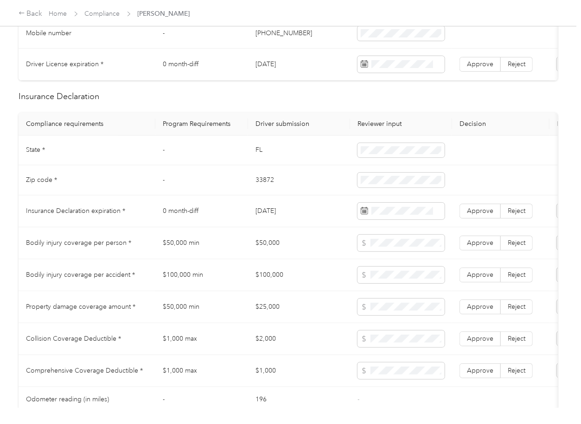
scroll to position [432, 0]
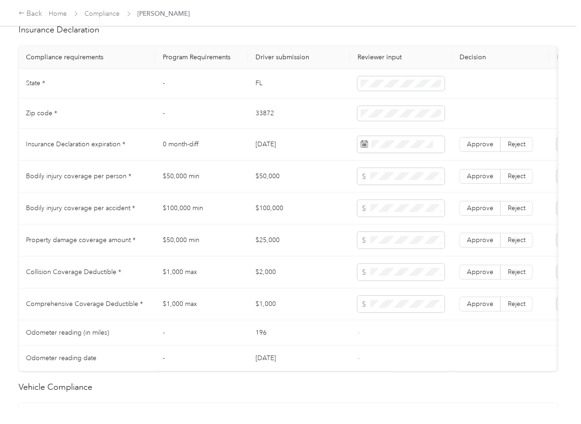
drag, startPoint x: 255, startPoint y: 381, endPoint x: 288, endPoint y: 371, distance: 34.6
click at [288, 371] on div "Driver’s License Compliance requirements Program Requirements Driver submission…" at bounding box center [288, 283] width 539 height 872
click at [261, 345] on td "196" at bounding box center [299, 333] width 102 height 25
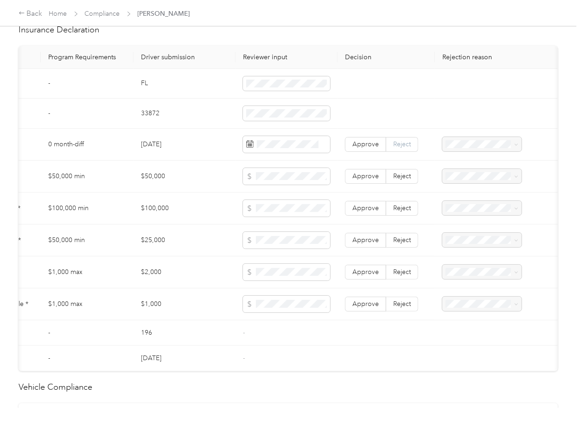
click at [405, 148] on span "Reject" at bounding box center [402, 144] width 18 height 8
click at [471, 174] on div "Insurance expiration missing from uploaded Insurance Policy doc" at bounding box center [477, 183] width 66 height 39
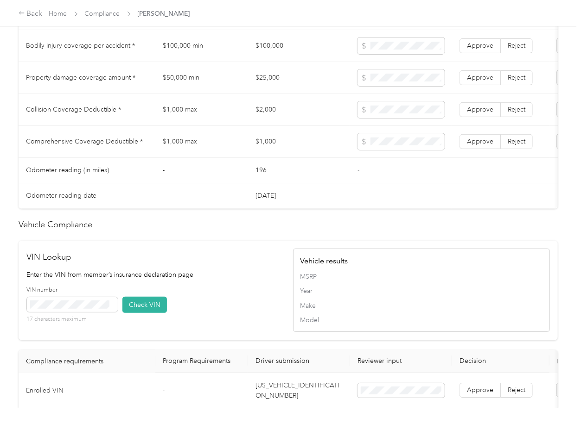
scroll to position [533, 0]
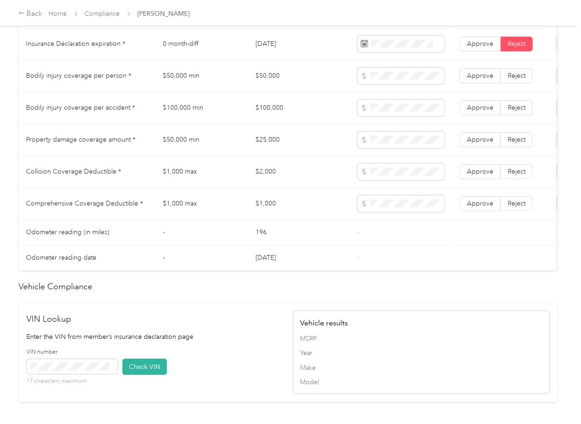
click at [266, 76] on td "$50,000" at bounding box center [299, 76] width 102 height 32
click at [260, 108] on td "$100,000" at bounding box center [299, 108] width 102 height 32
click at [267, 115] on td "$100,000" at bounding box center [299, 108] width 102 height 32
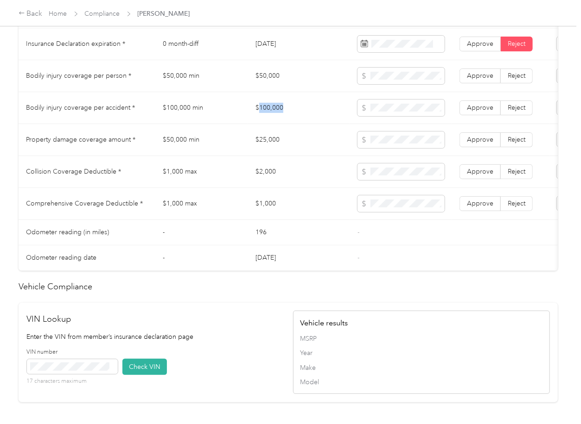
click at [267, 115] on td "$100,000" at bounding box center [299, 108] width 102 height 32
click at [401, 116] on span at bounding box center [400, 108] width 87 height 17
click at [267, 178] on td "$2,000" at bounding box center [299, 172] width 102 height 32
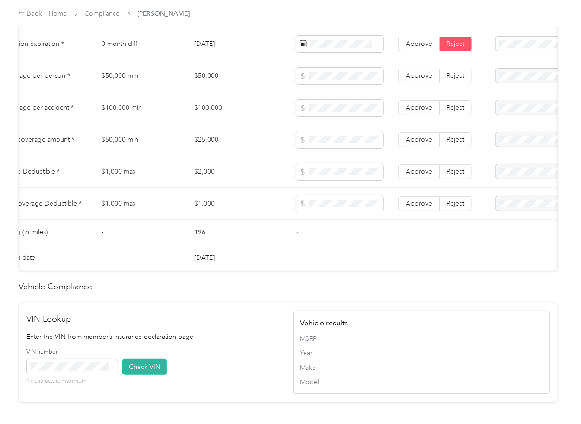
scroll to position [0, 86]
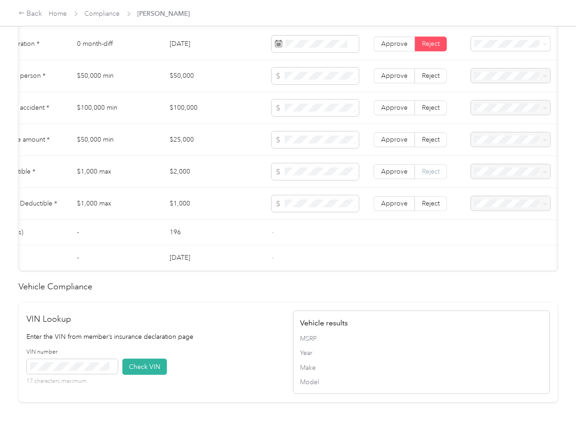
drag, startPoint x: 440, startPoint y: 181, endPoint x: 454, endPoint y: 180, distance: 13.9
click at [439, 179] on label "Reject" at bounding box center [431, 172] width 32 height 15
click at [503, 253] on span "Collision deductible exceeds the maximum value requirement" at bounding box center [510, 251] width 66 height 27
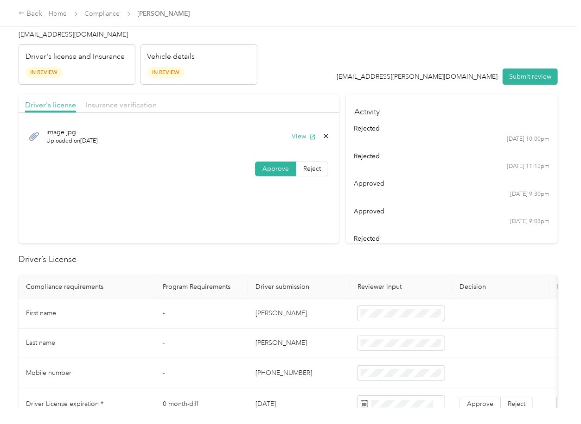
scroll to position [0, 0]
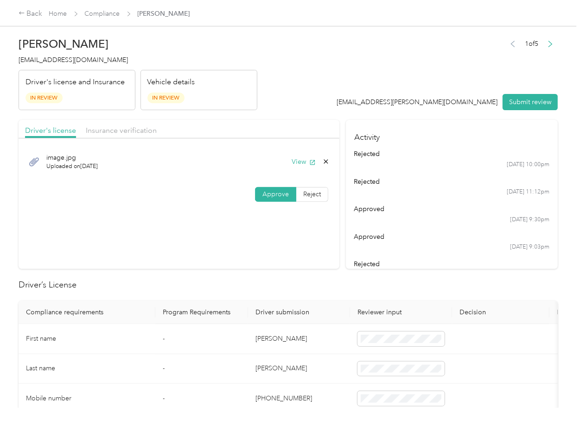
click at [511, 103] on button "Submit review" at bounding box center [529, 102] width 55 height 16
click at [63, 57] on span "[EMAIL_ADDRESS][DOMAIN_NAME]" at bounding box center [73, 60] width 109 height 8
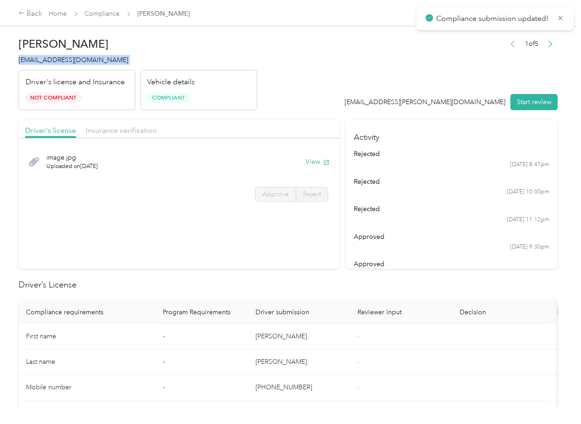
click at [62, 57] on span "[EMAIL_ADDRESS][DOMAIN_NAME]" at bounding box center [73, 60] width 109 height 8
click at [96, 14] on link "Compliance" at bounding box center [102, 14] width 35 height 8
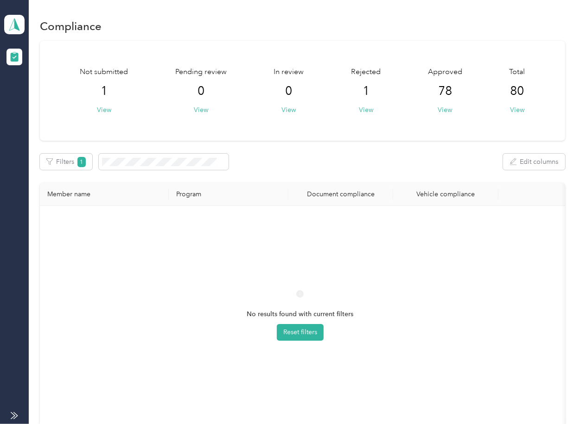
click at [323, 163] on div "Filters 1 Edit columns" at bounding box center [302, 162] width 525 height 16
click at [294, 148] on div "Not submitted 1 View Pending review 0 View In review 0 View Rejected 1 View App…" at bounding box center [302, 242] width 525 height 402
click at [76, 167] on button "Filters 1" at bounding box center [66, 162] width 52 height 16
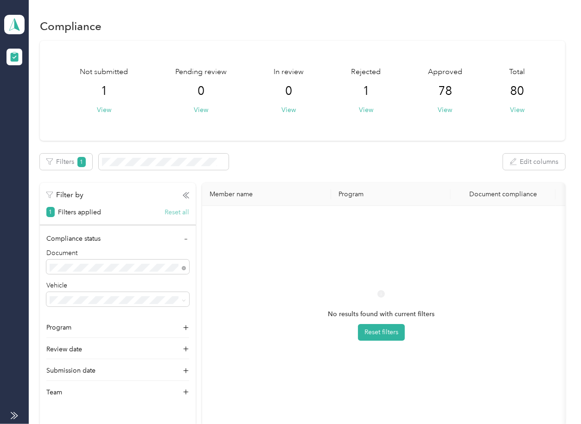
click at [181, 212] on button "Reset all" at bounding box center [177, 213] width 25 height 10
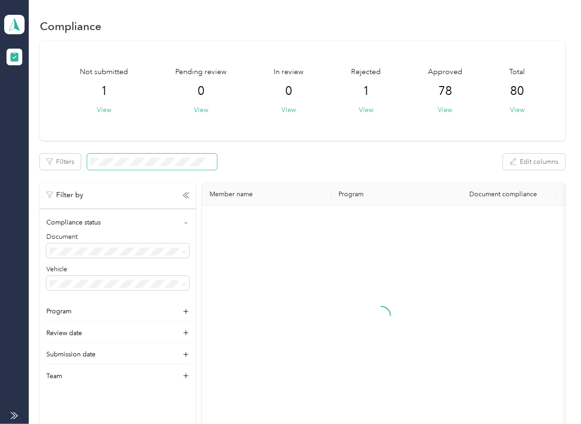
click at [142, 158] on span at bounding box center [152, 162] width 130 height 16
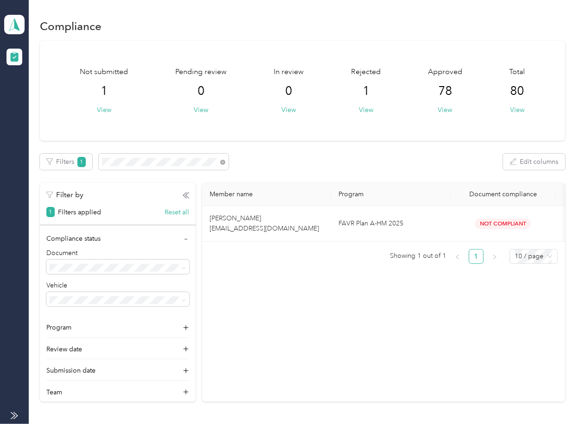
click at [308, 150] on div "Not submitted 1 View Pending review 0 View In review 0 View Rejected 1 View App…" at bounding box center [302, 222] width 525 height 362
click at [253, 222] on td "[PERSON_NAME] [EMAIL_ADDRESS][DOMAIN_NAME]" at bounding box center [266, 224] width 129 height 36
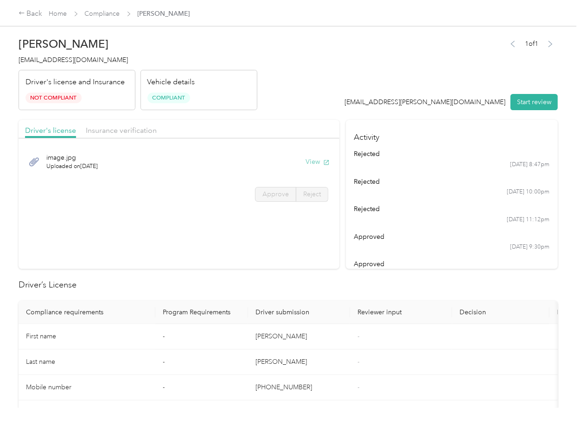
click at [315, 164] on button "View" at bounding box center [317, 162] width 24 height 10
click at [288, 122] on div "Driver's license Insurance verification" at bounding box center [179, 129] width 321 height 19
click at [123, 129] on span "Insurance verification" at bounding box center [121, 130] width 71 height 9
click at [311, 163] on button "View" at bounding box center [317, 162] width 24 height 10
click at [370, 57] on header "[PERSON_NAME] [EMAIL_ADDRESS][DOMAIN_NAME] Driver's license and Insurance Not C…" at bounding box center [288, 71] width 539 height 78
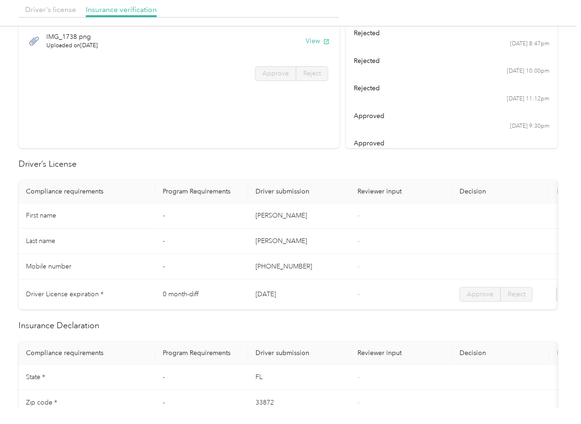
scroll to position [123, 0]
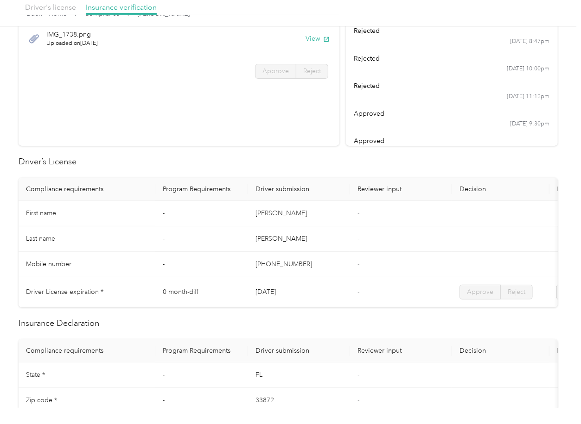
click at [356, 209] on td "-" at bounding box center [401, 213] width 102 height 25
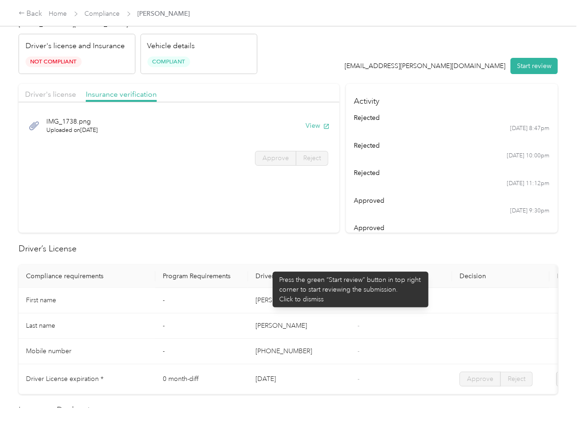
scroll to position [0, 0]
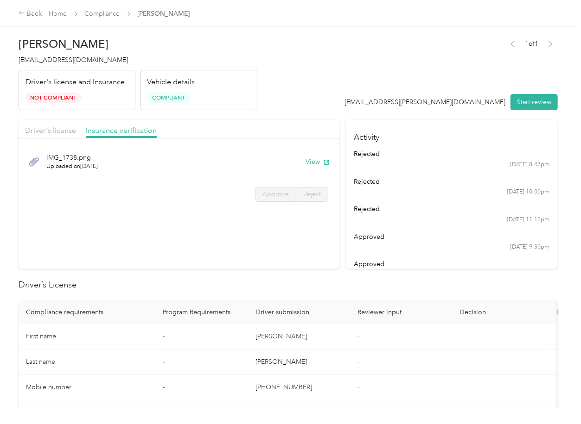
click at [63, 135] on div "Driver's license" at bounding box center [50, 131] width 51 height 12
click at [124, 128] on span "Insurance verification" at bounding box center [121, 130] width 71 height 9
click at [288, 106] on header "[PERSON_NAME] [EMAIL_ADDRESS][DOMAIN_NAME] Driver's license and Insurance Not C…" at bounding box center [288, 71] width 539 height 78
click at [105, 14] on link "Compliance" at bounding box center [102, 14] width 35 height 8
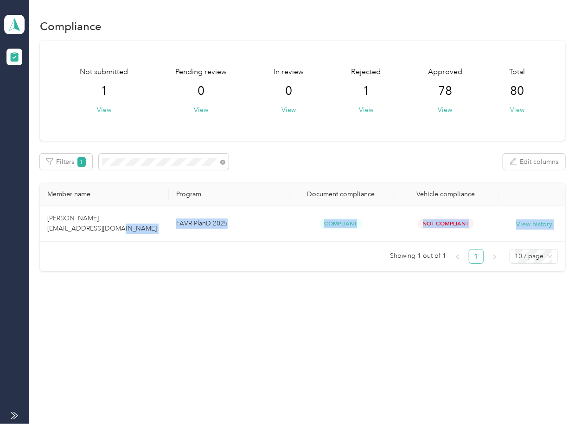
drag, startPoint x: 92, startPoint y: 229, endPoint x: 118, endPoint y: 263, distance: 42.6
click at [118, 263] on div "Member name Program Document compliance Vehicle compliance [PERSON_NAME] [EMAIL…" at bounding box center [302, 223] width 525 height 81
click at [16, 13] on div "[PERSON_NAME] Distributors Team dashboard" at bounding box center [14, 24] width 20 height 32
click at [35, 98] on div "Log out" at bounding box center [30, 97] width 36 height 10
